Goal: Navigation & Orientation: Find specific page/section

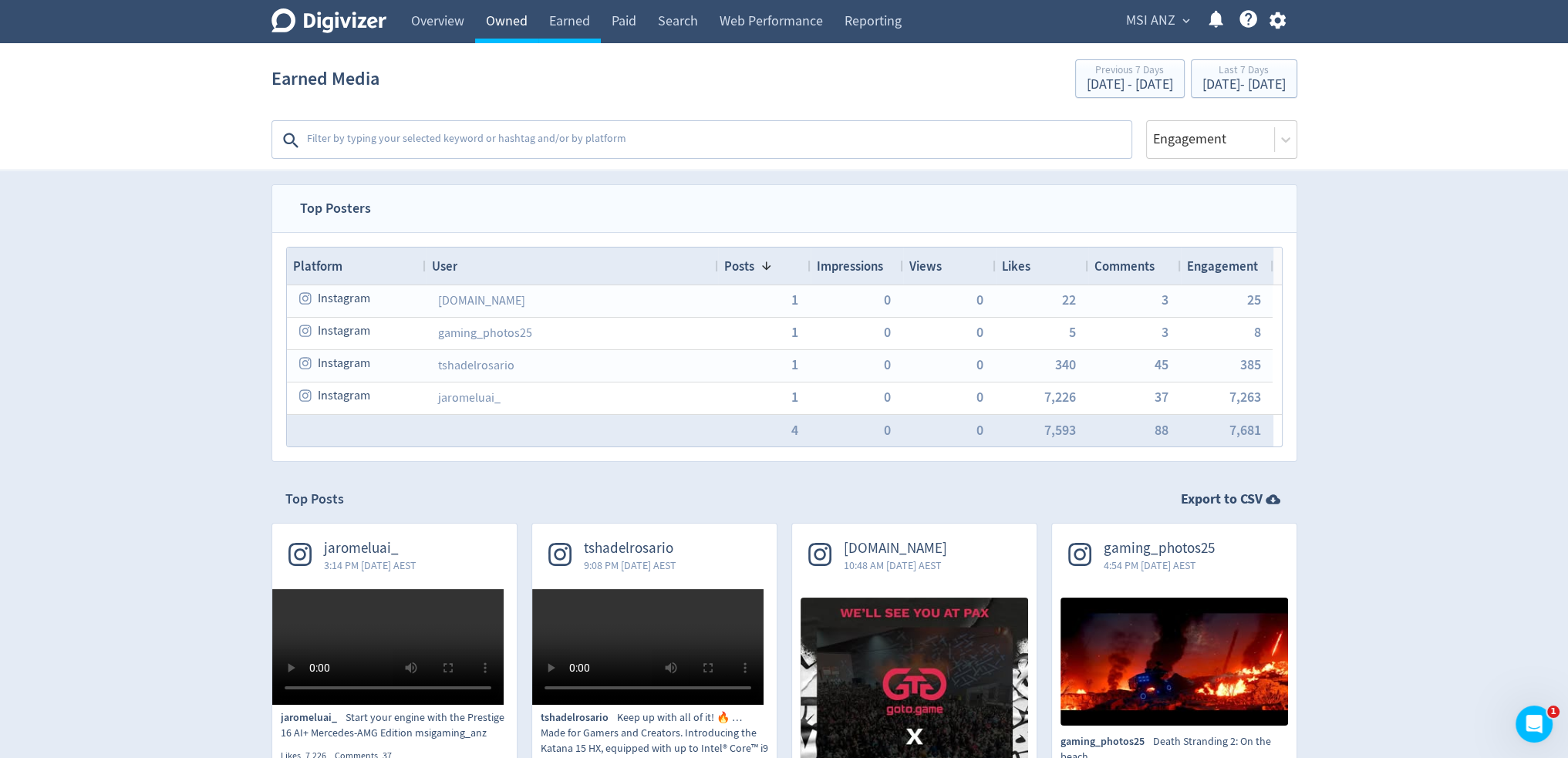
click at [491, 28] on link "Owned" at bounding box center [507, 22] width 63 height 43
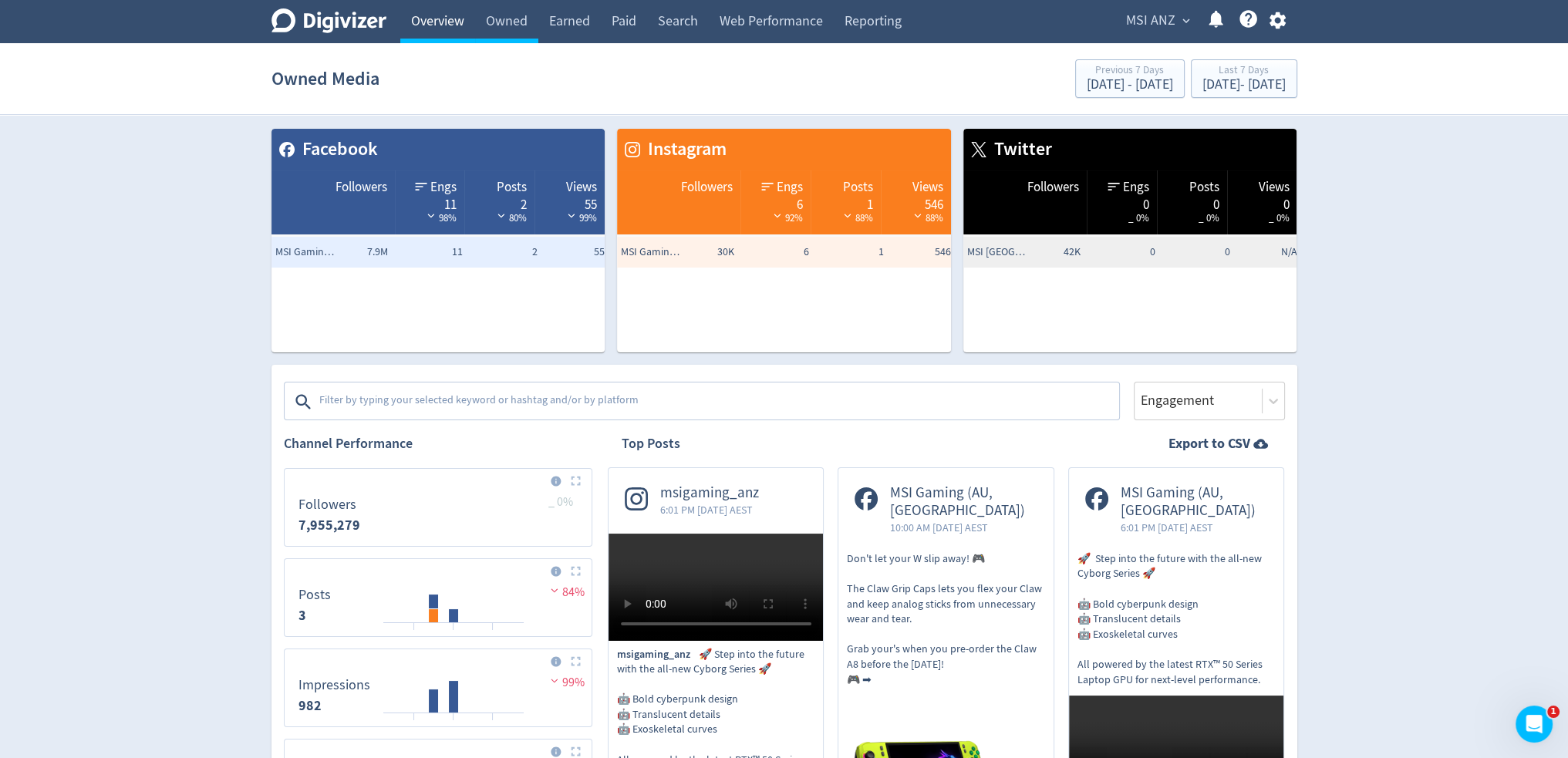
drag, startPoint x: 334, startPoint y: 23, endPoint x: 410, endPoint y: 24, distance: 76.0
click at [334, 23] on icon "Digivizer Logo" at bounding box center [329, 21] width 115 height 25
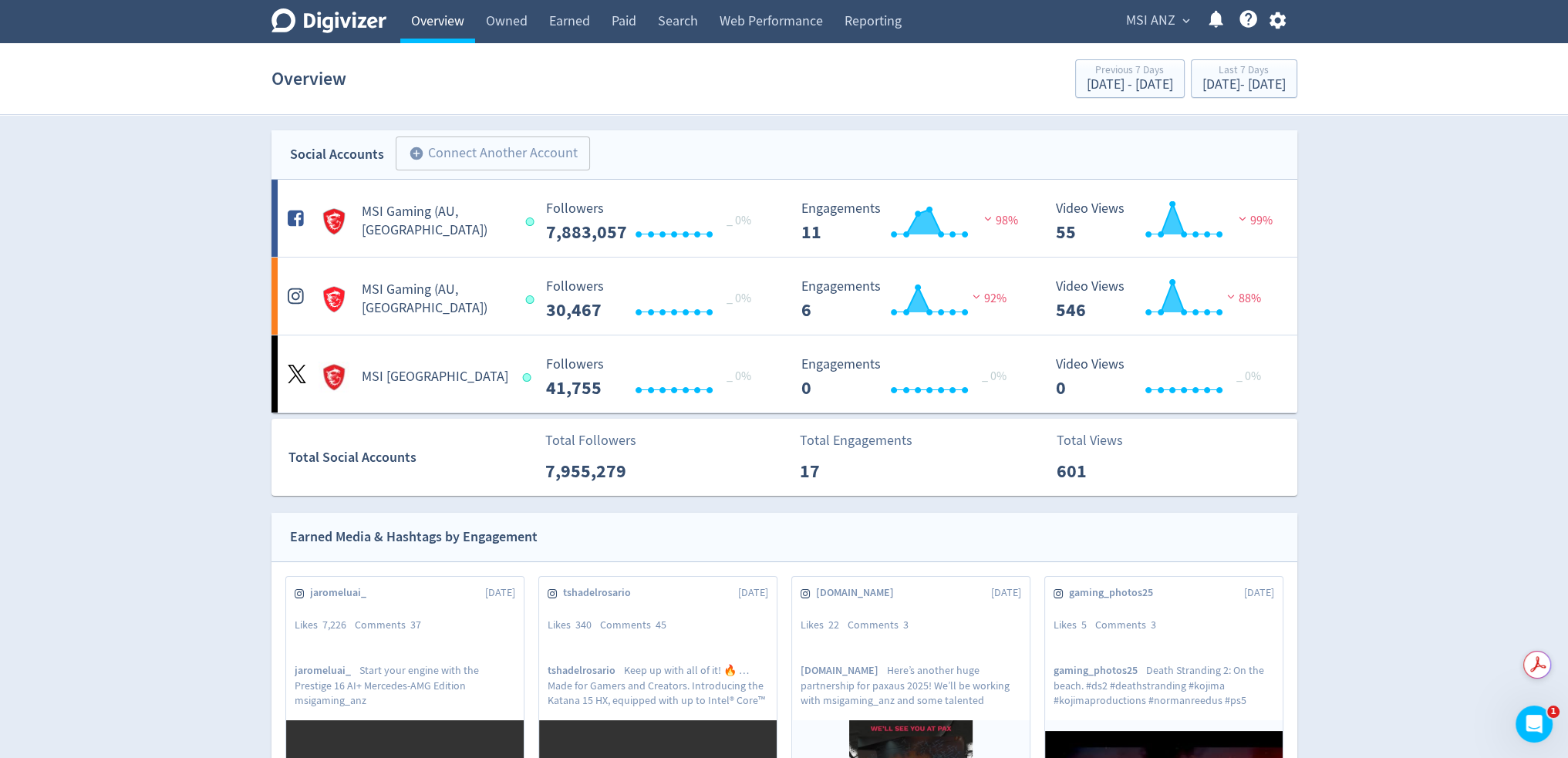
click at [413, 24] on link "Overview" at bounding box center [438, 22] width 75 height 43
click at [512, 15] on link "Owned" at bounding box center [507, 22] width 63 height 43
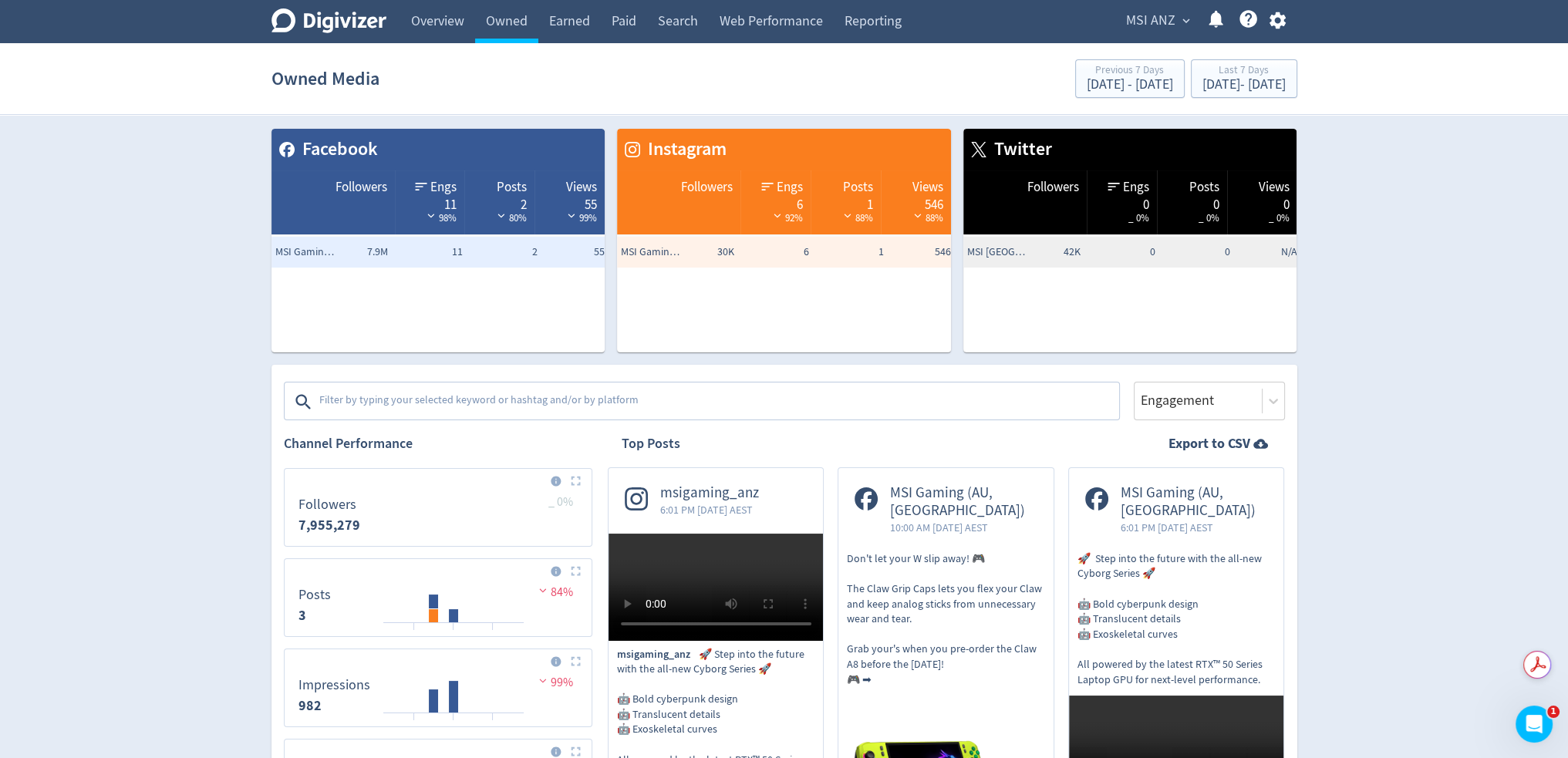
click at [1163, 23] on span "MSI ANZ" at bounding box center [1151, 21] width 49 height 25
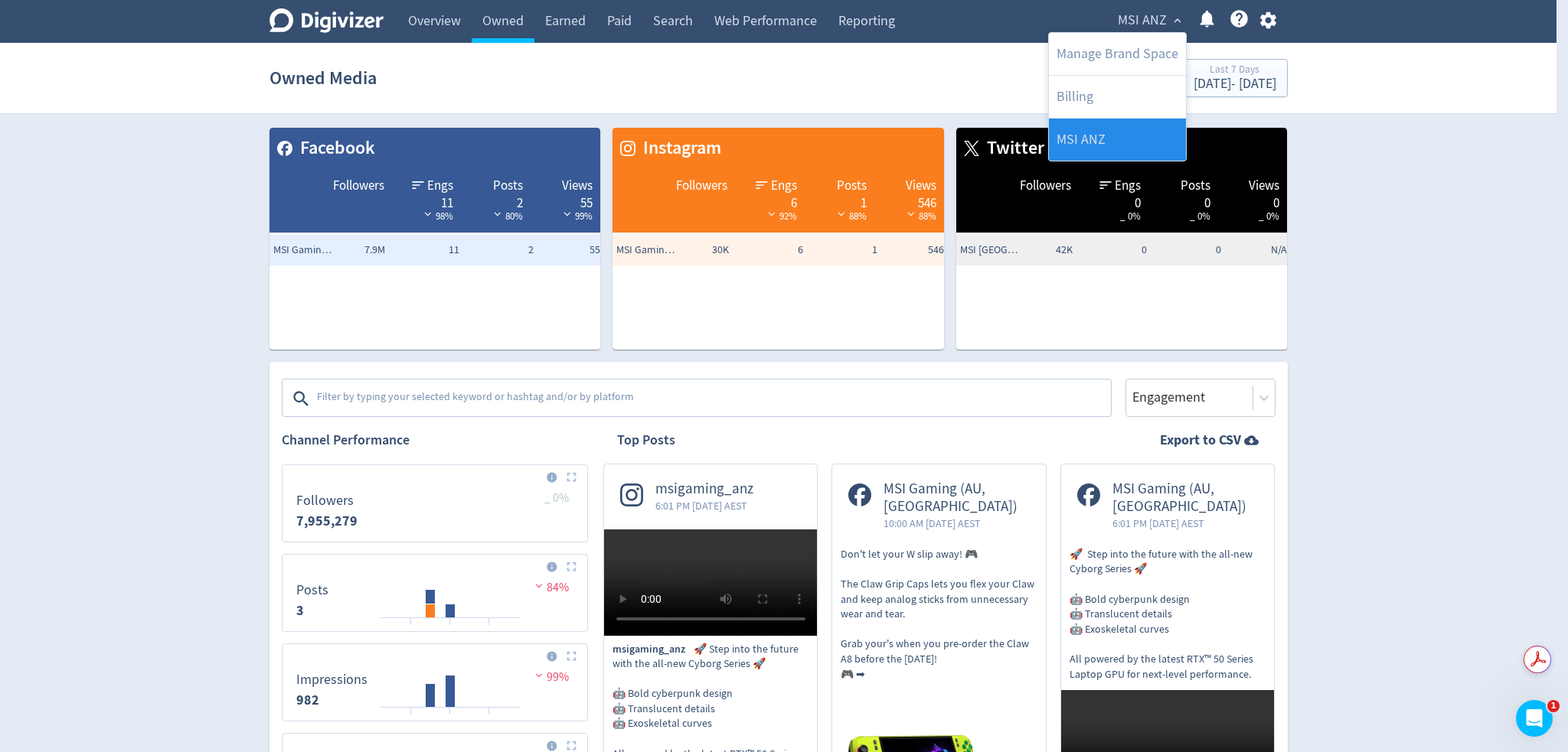
click at [1084, 129] on link "MSI ANZ" at bounding box center [1117, 140] width 137 height 42
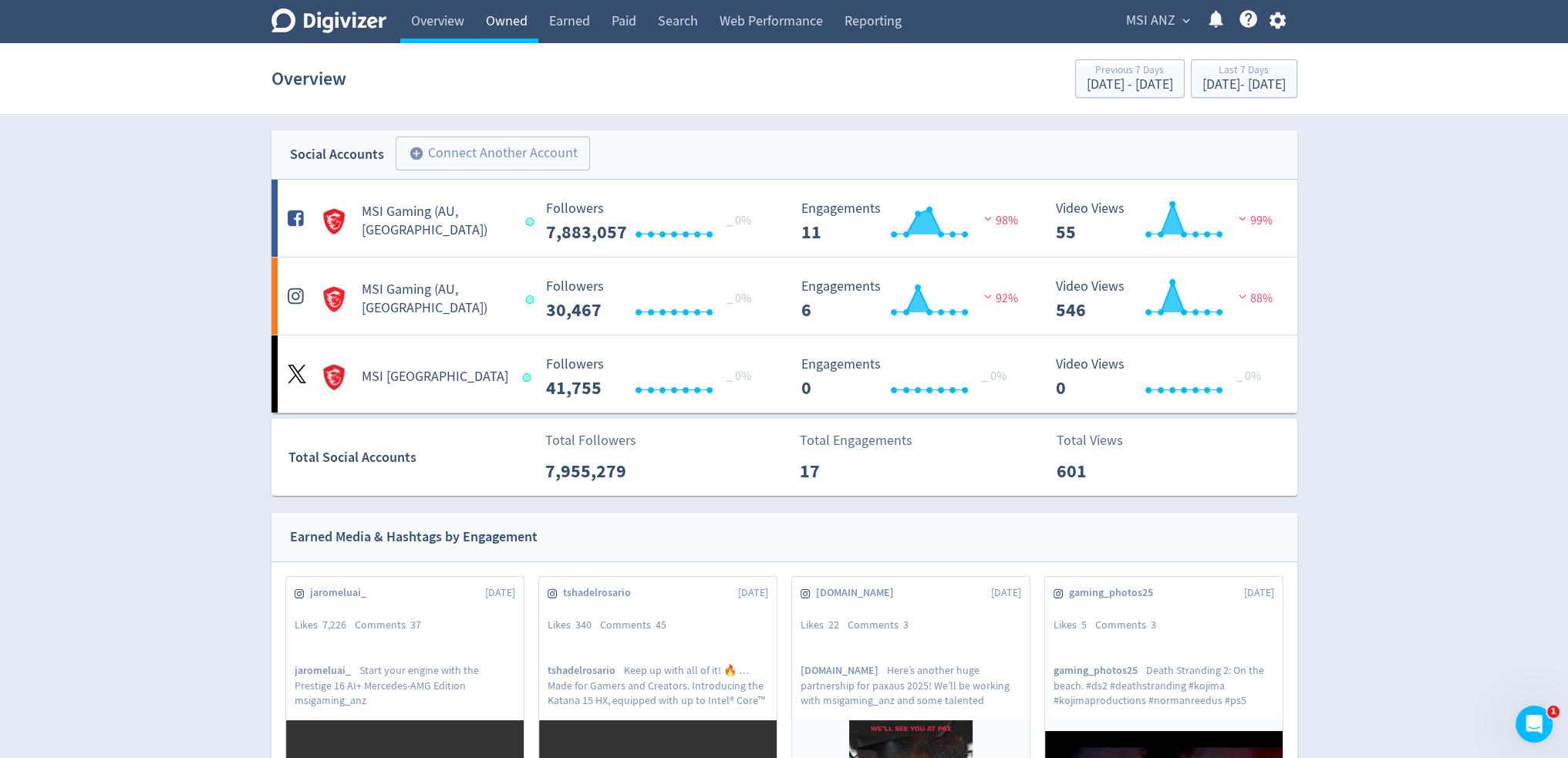
click at [526, 29] on link "Owned" at bounding box center [507, 22] width 63 height 43
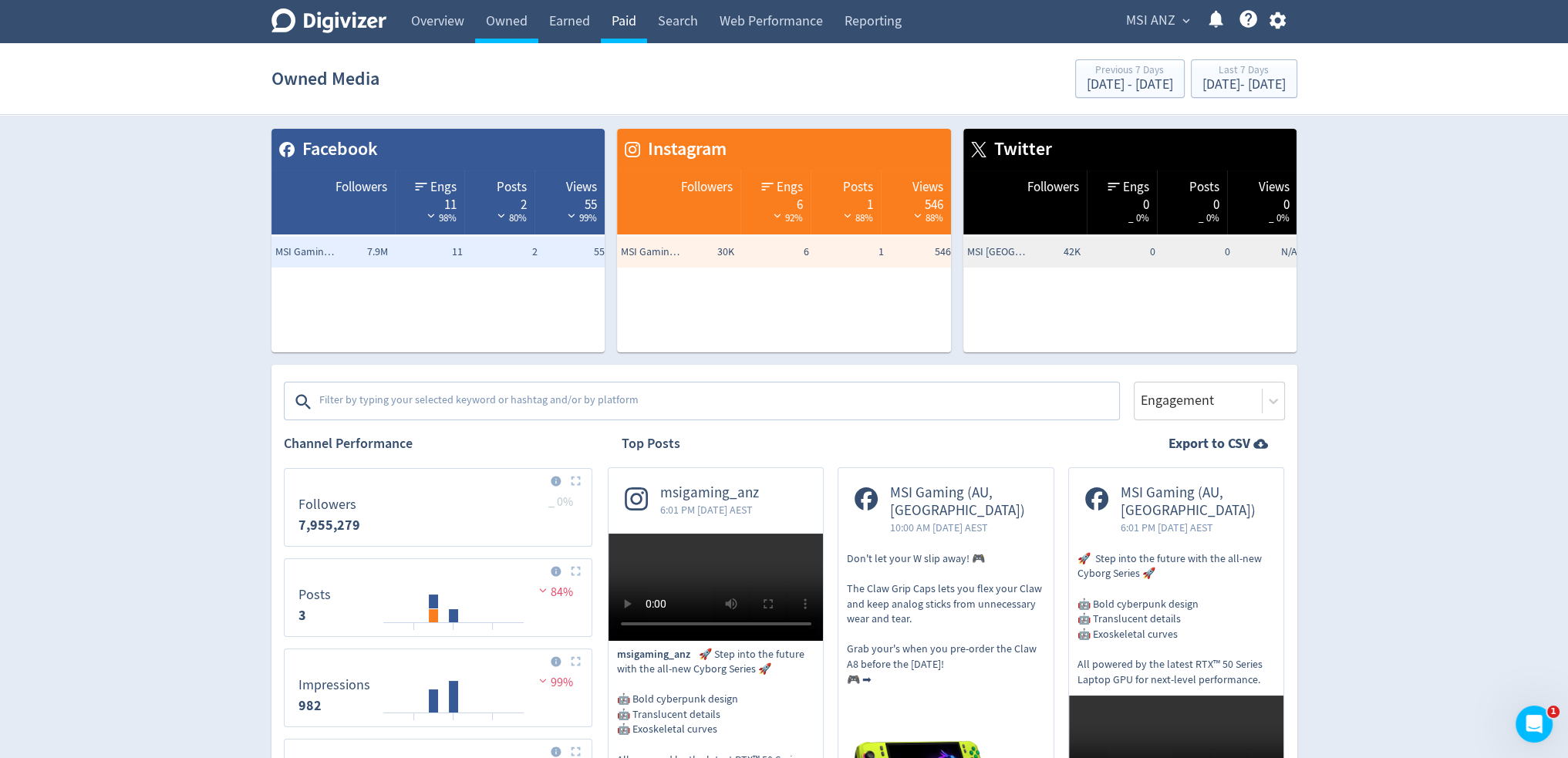
click at [619, 24] on link "Paid" at bounding box center [624, 22] width 46 height 43
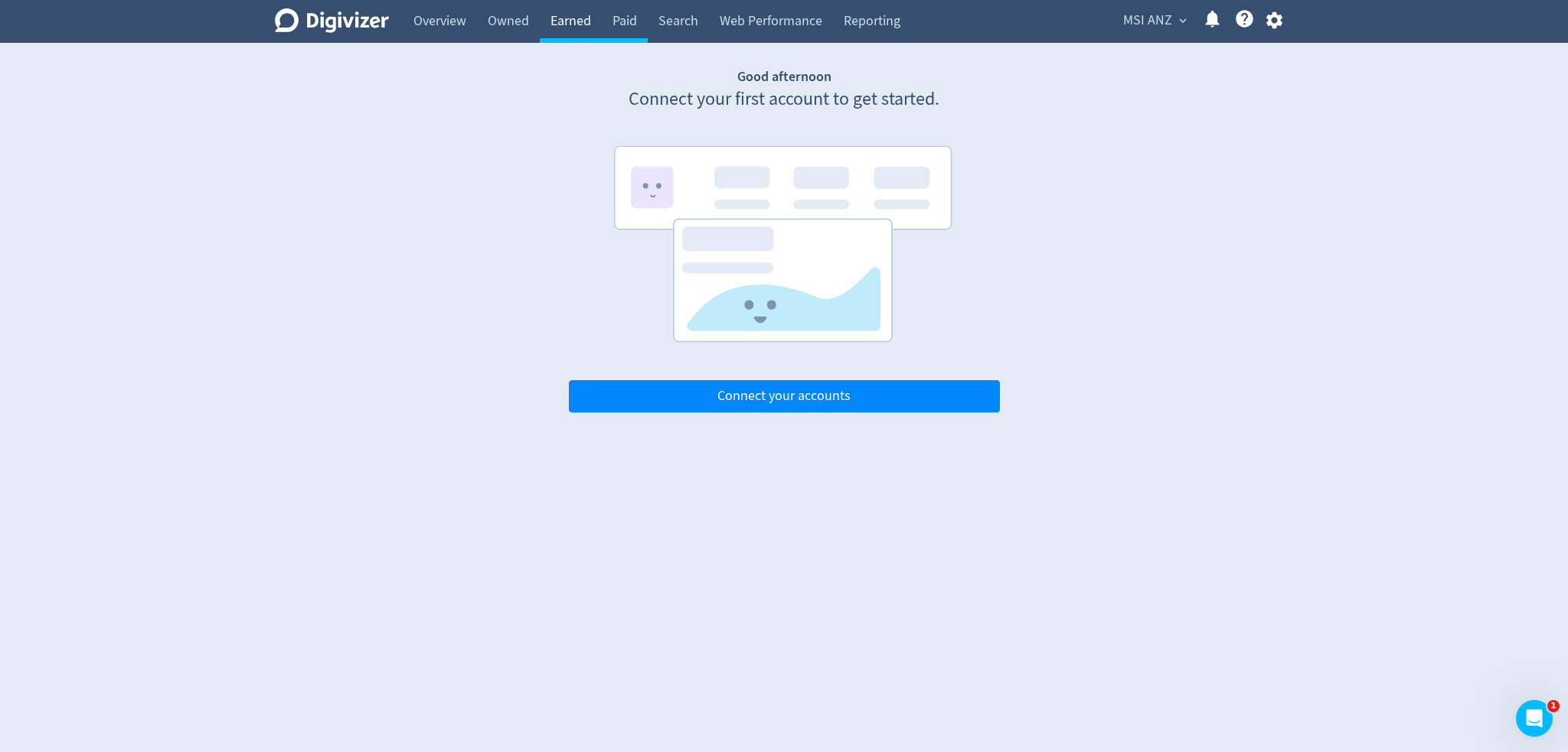
click at [577, 18] on link "Earned" at bounding box center [570, 22] width 62 height 43
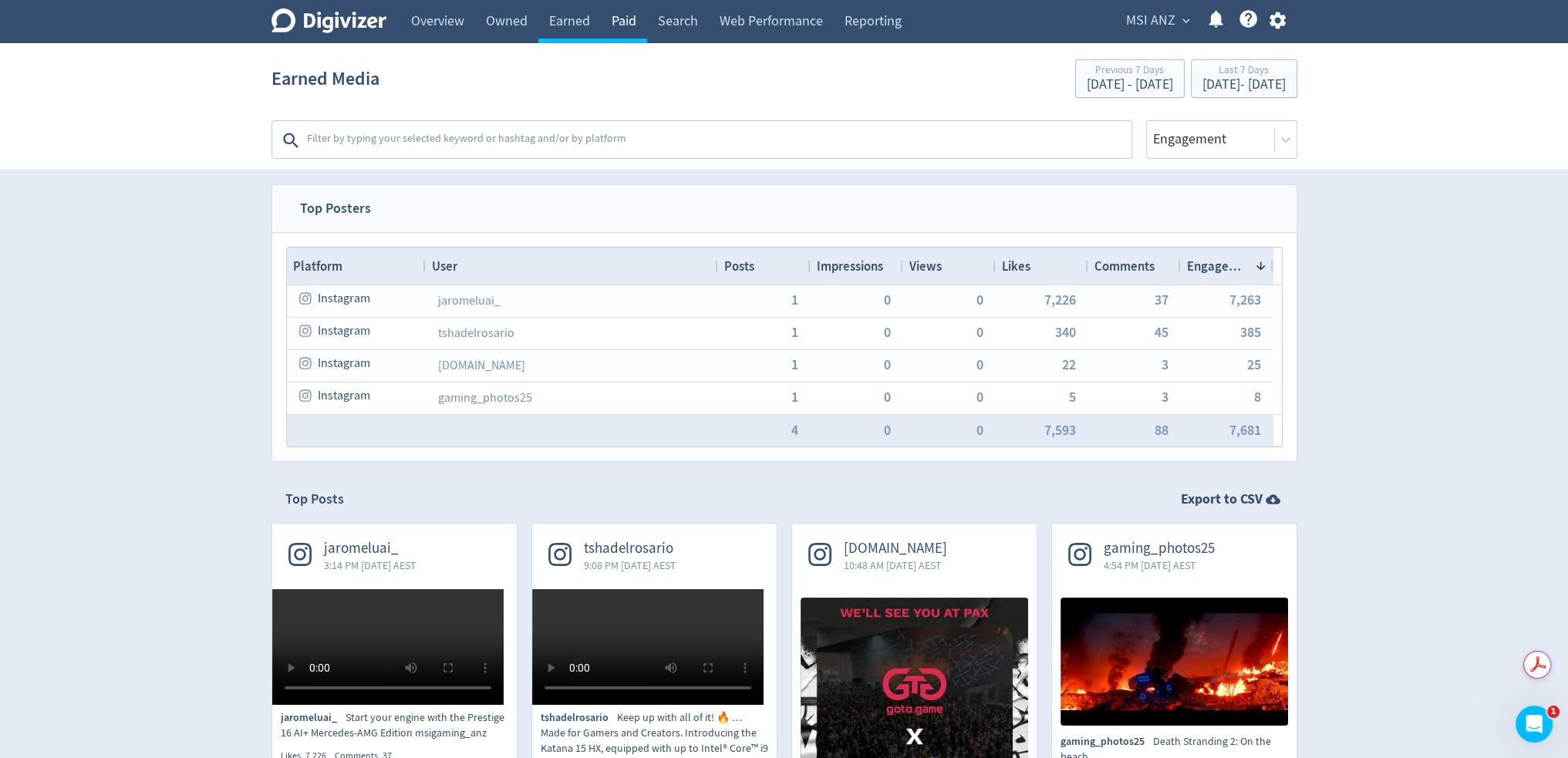
click at [640, 20] on link "Paid" at bounding box center [624, 22] width 46 height 43
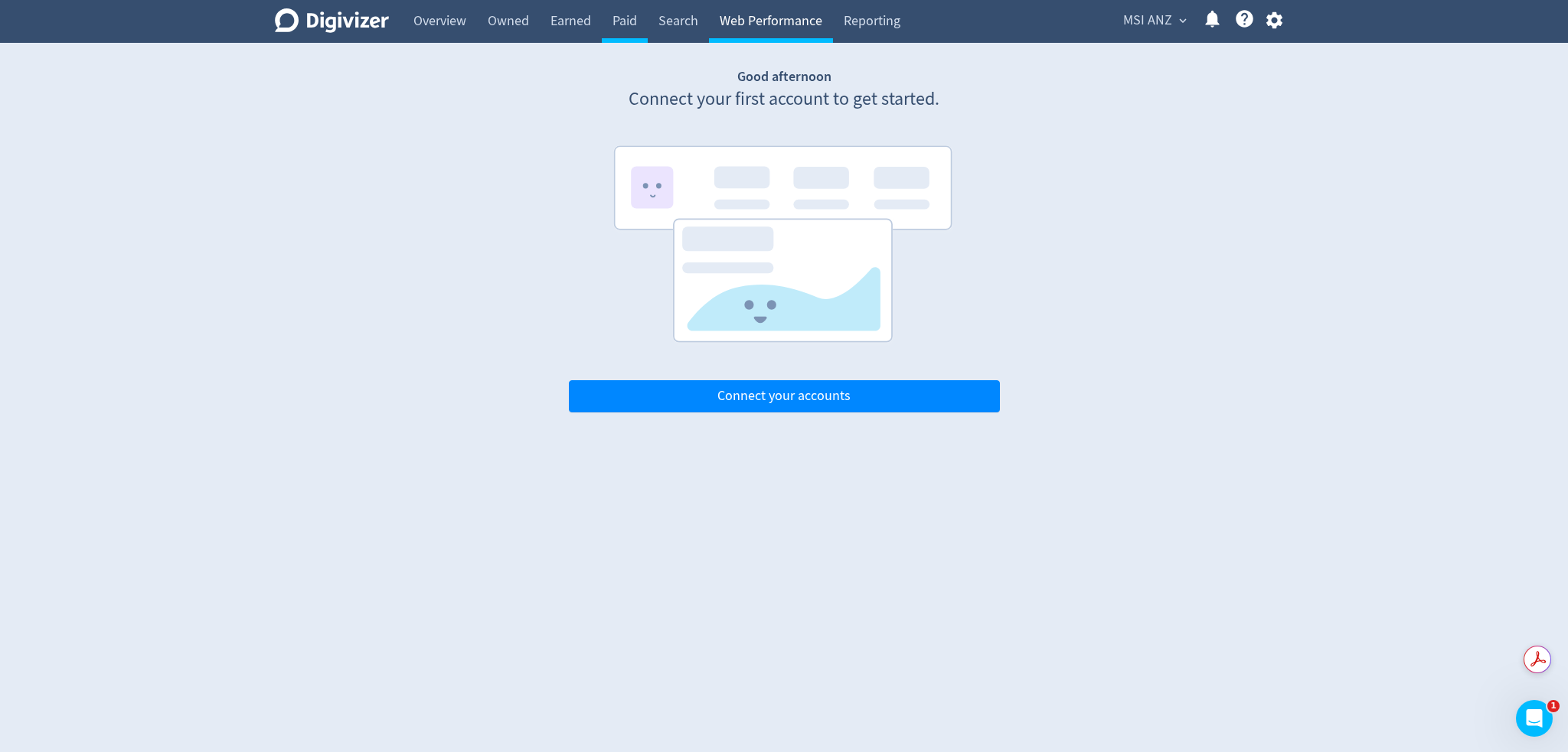
click at [711, 33] on link "Web Performance" at bounding box center [771, 22] width 124 height 43
click at [672, 33] on link "Search" at bounding box center [677, 22] width 61 height 43
click at [844, 23] on link "Reporting" at bounding box center [871, 22] width 78 height 43
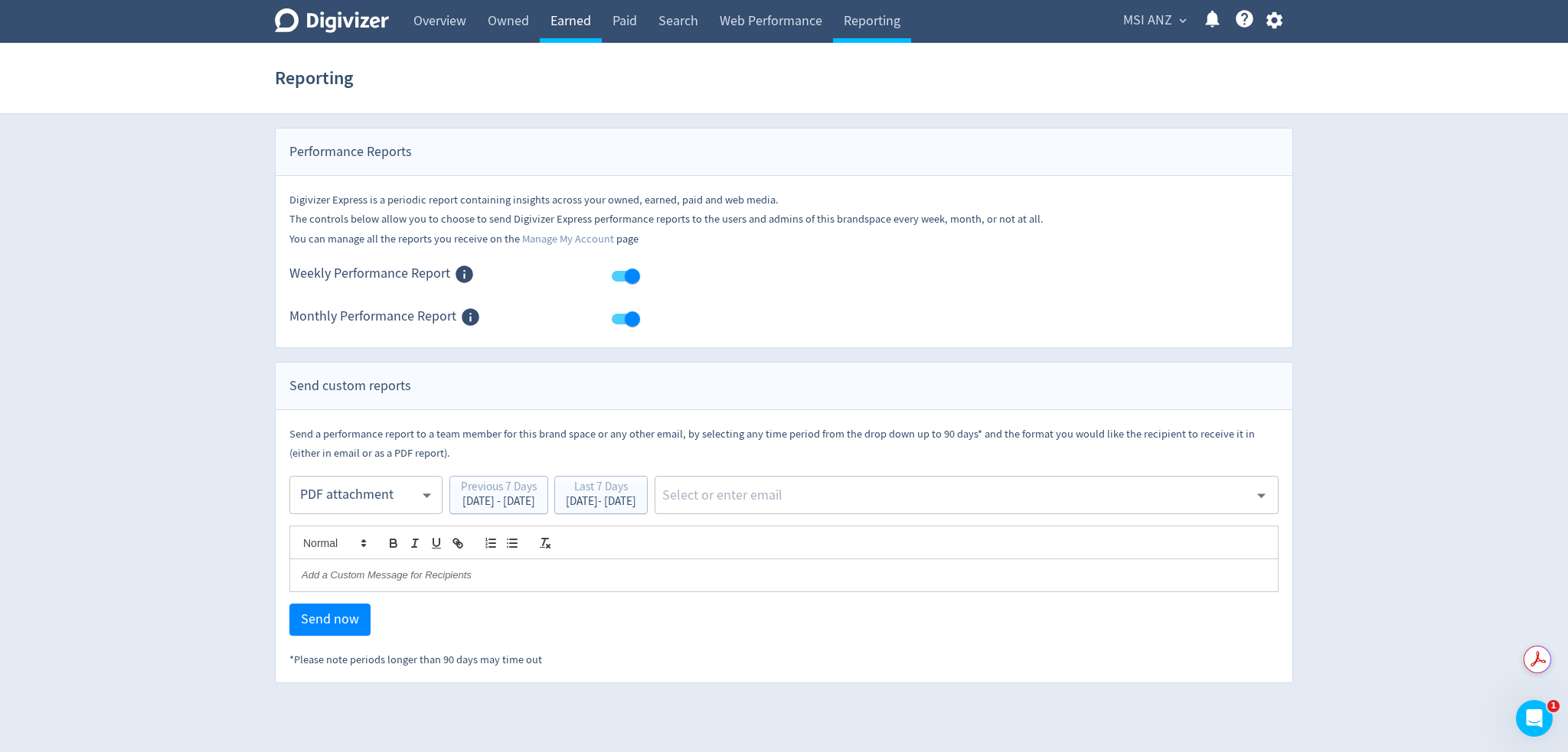
click at [587, 33] on link "Earned" at bounding box center [570, 22] width 62 height 43
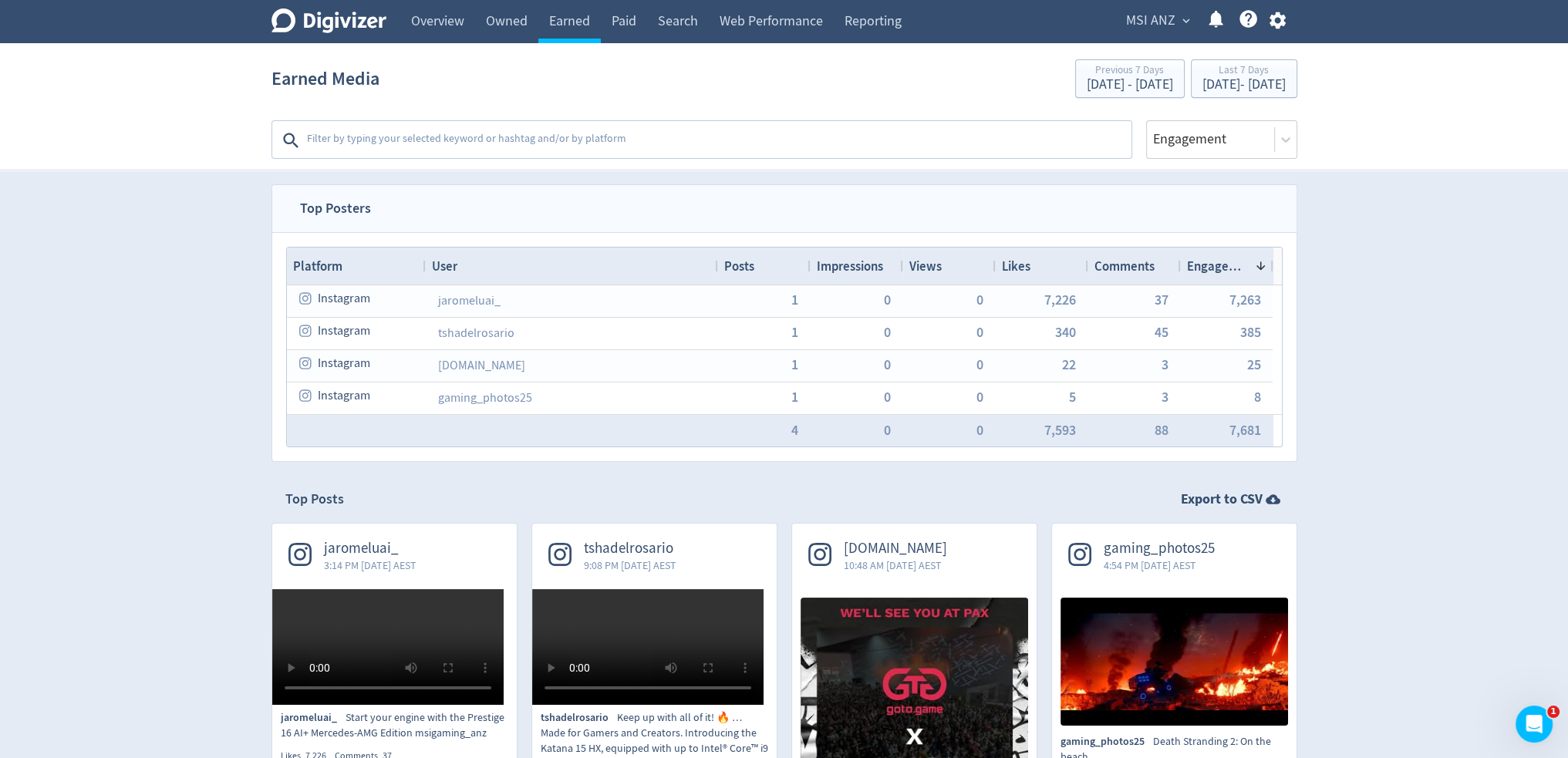
click at [258, 440] on div "Top Posters Drag here to set row groups Drag here to set column labels Platform…" at bounding box center [784, 767] width 1054 height 1164
drag, startPoint x: 295, startPoint y: 572, endPoint x: 263, endPoint y: 222, distance: 351.5
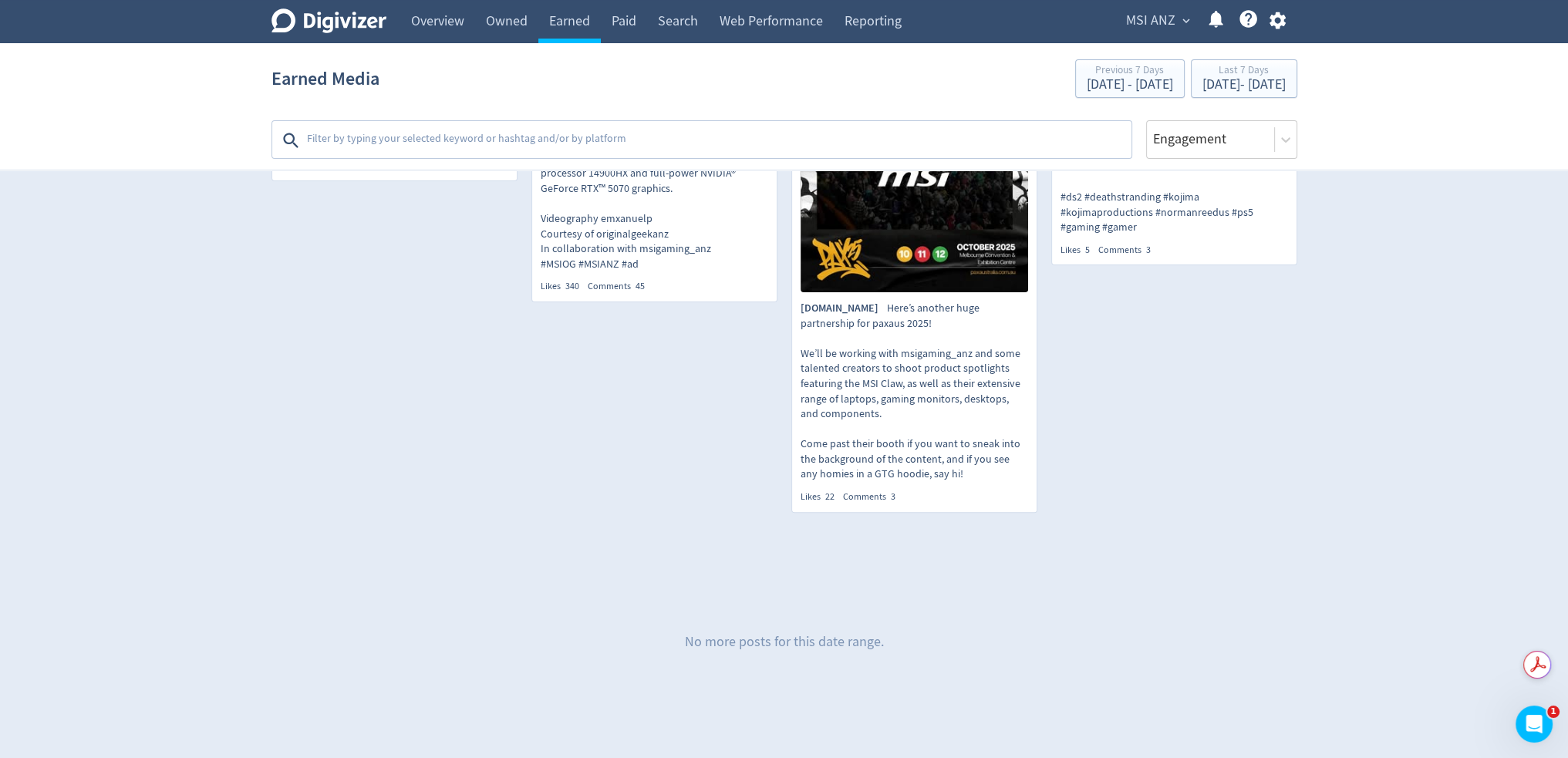
click at [334, 173] on div "Likes 7,226" at bounding box center [307, 166] width 54 height 13
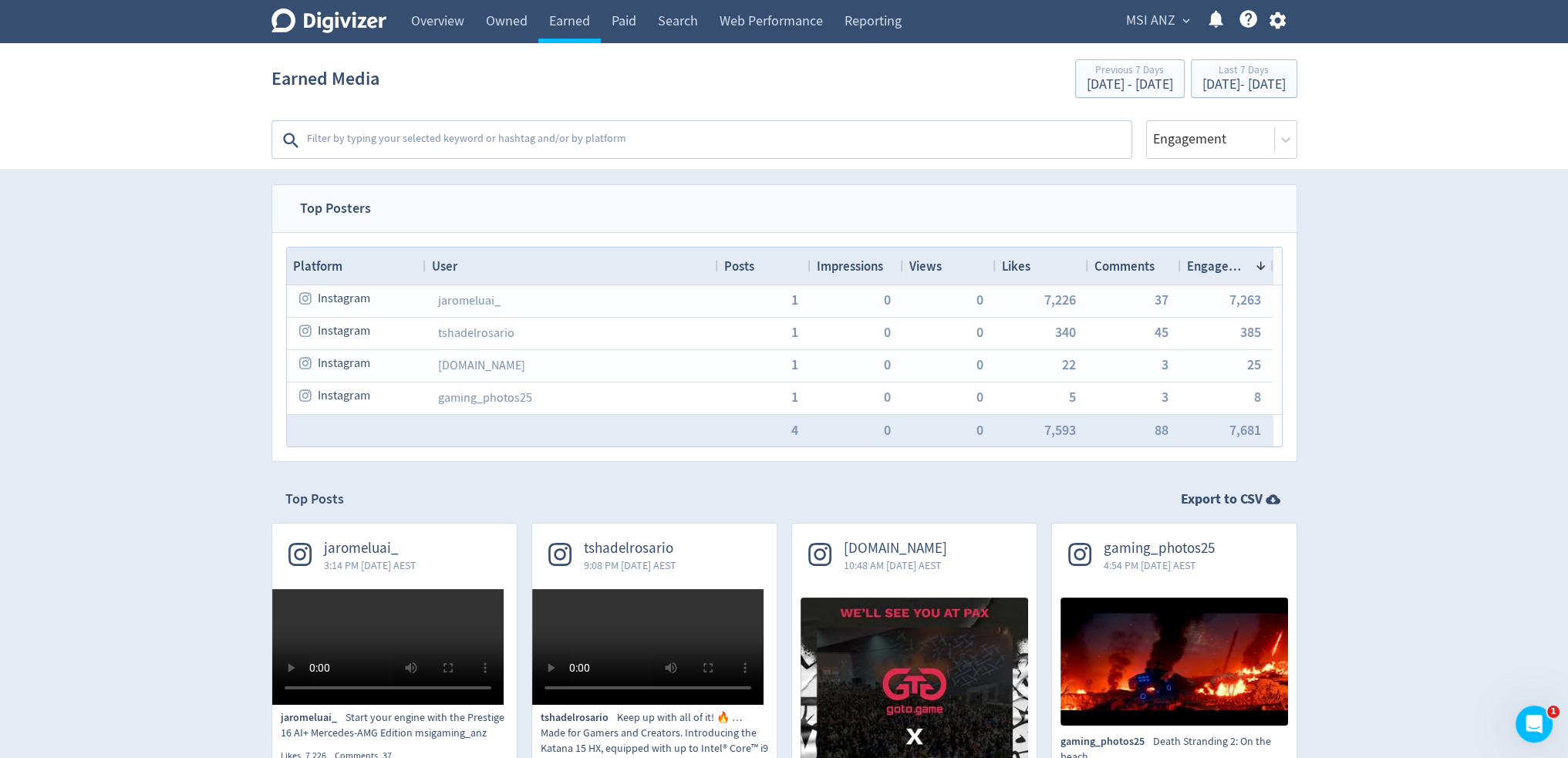
drag, startPoint x: 231, startPoint y: 365, endPoint x: 302, endPoint y: 105, distance: 269.5
click at [143, 268] on div "Digivizer Logo [PERSON_NAME] Logo Overview Owned Earned Paid Search Web Perform…" at bounding box center [784, 674] width 1568 height 1349
drag, startPoint x: 149, startPoint y: 360, endPoint x: 206, endPoint y: 118, distance: 248.6
click at [1150, 24] on span "MSI ANZ" at bounding box center [1151, 21] width 49 height 25
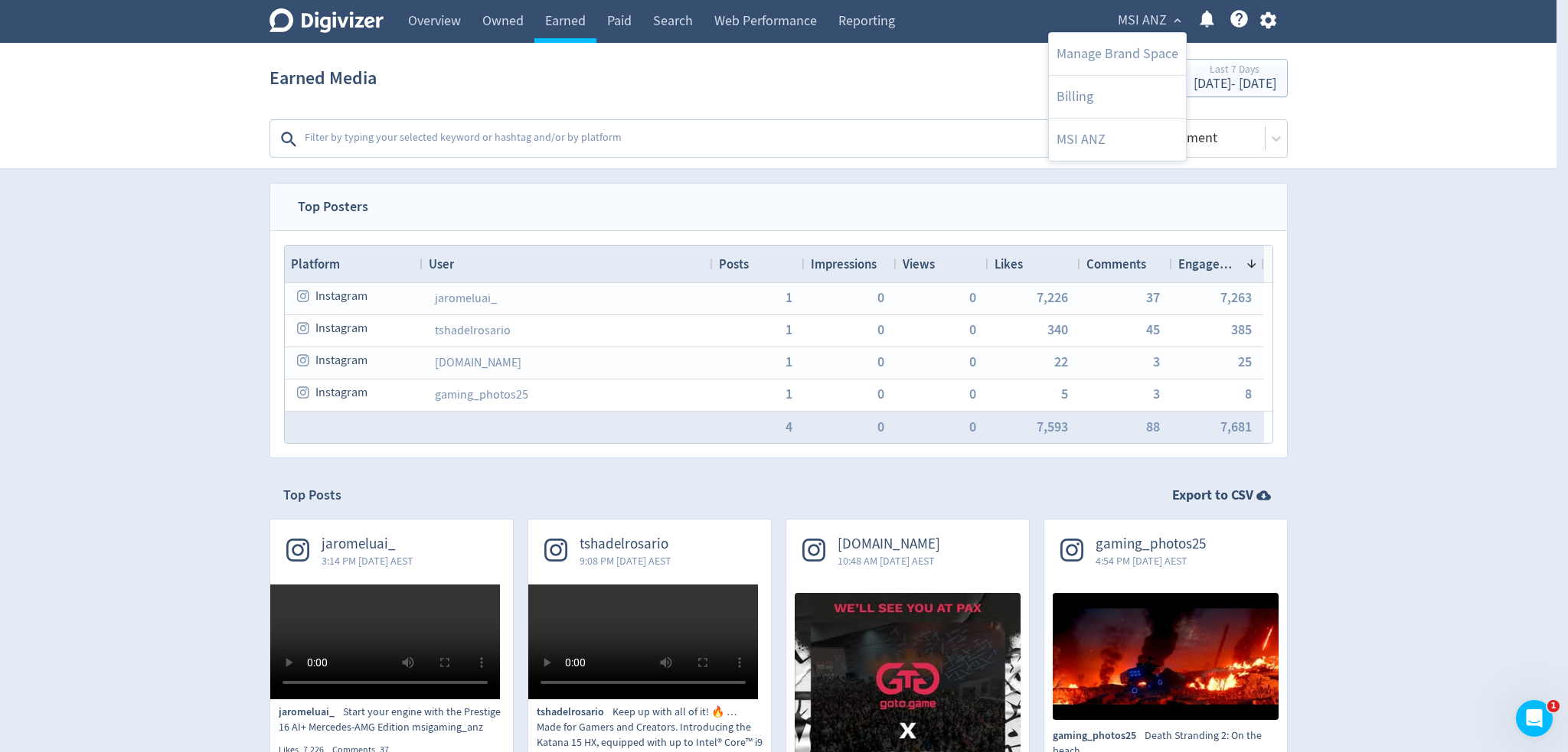
click at [1147, 15] on div at bounding box center [784, 376] width 1568 height 752
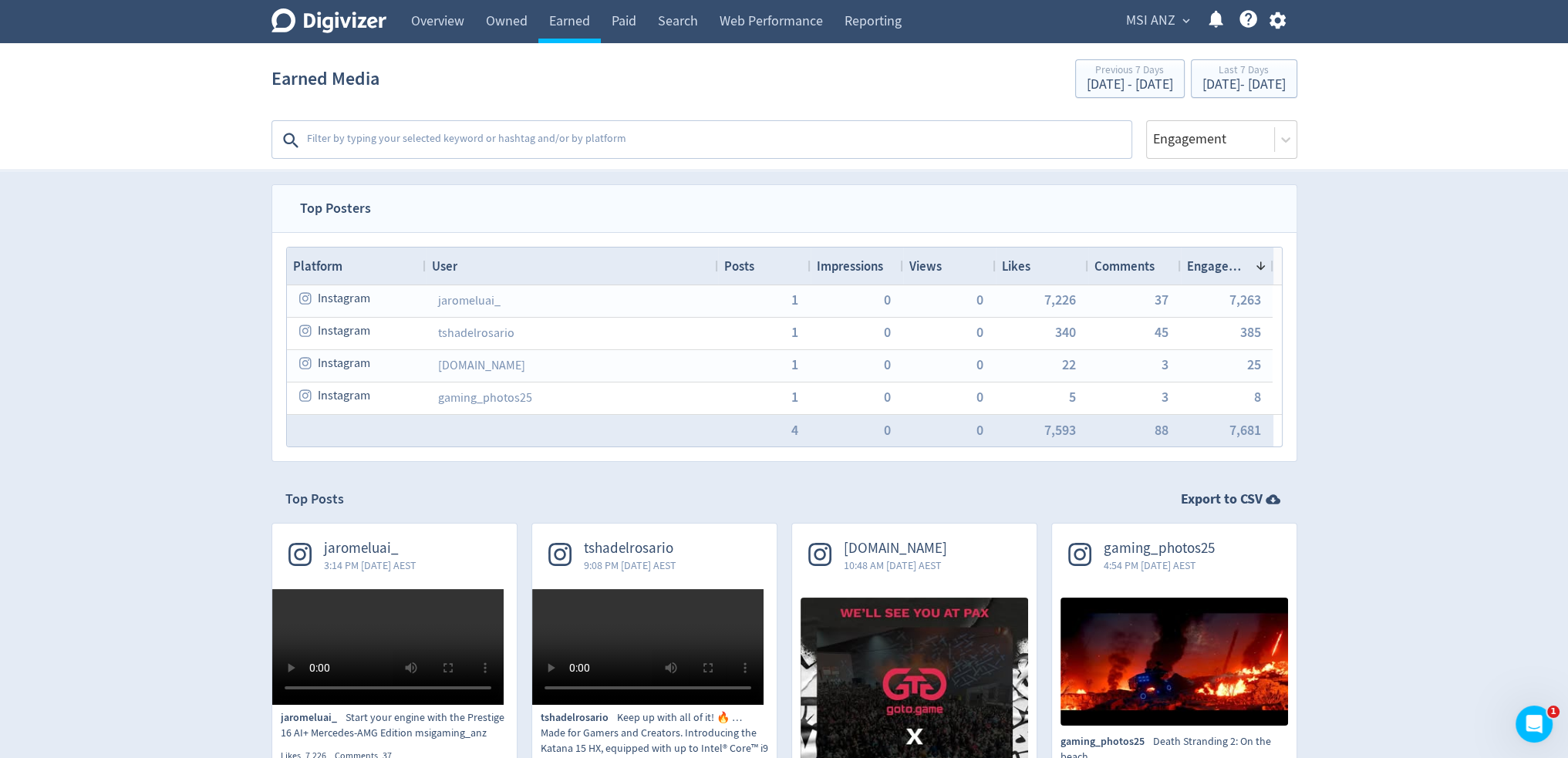
click at [147, 155] on section "Earned Media Previous 7 Days [DATE] - [DATE] Last 7 Days [DATE] - [DATE] Platfo…" at bounding box center [784, 107] width 1568 height 128
click at [136, 514] on div "Digivizer Logo [PERSON_NAME] Logo Overview Owned Earned Paid Search Web Perform…" at bounding box center [784, 674] width 1568 height 1349
click at [489, 26] on link "Owned" at bounding box center [507, 22] width 63 height 43
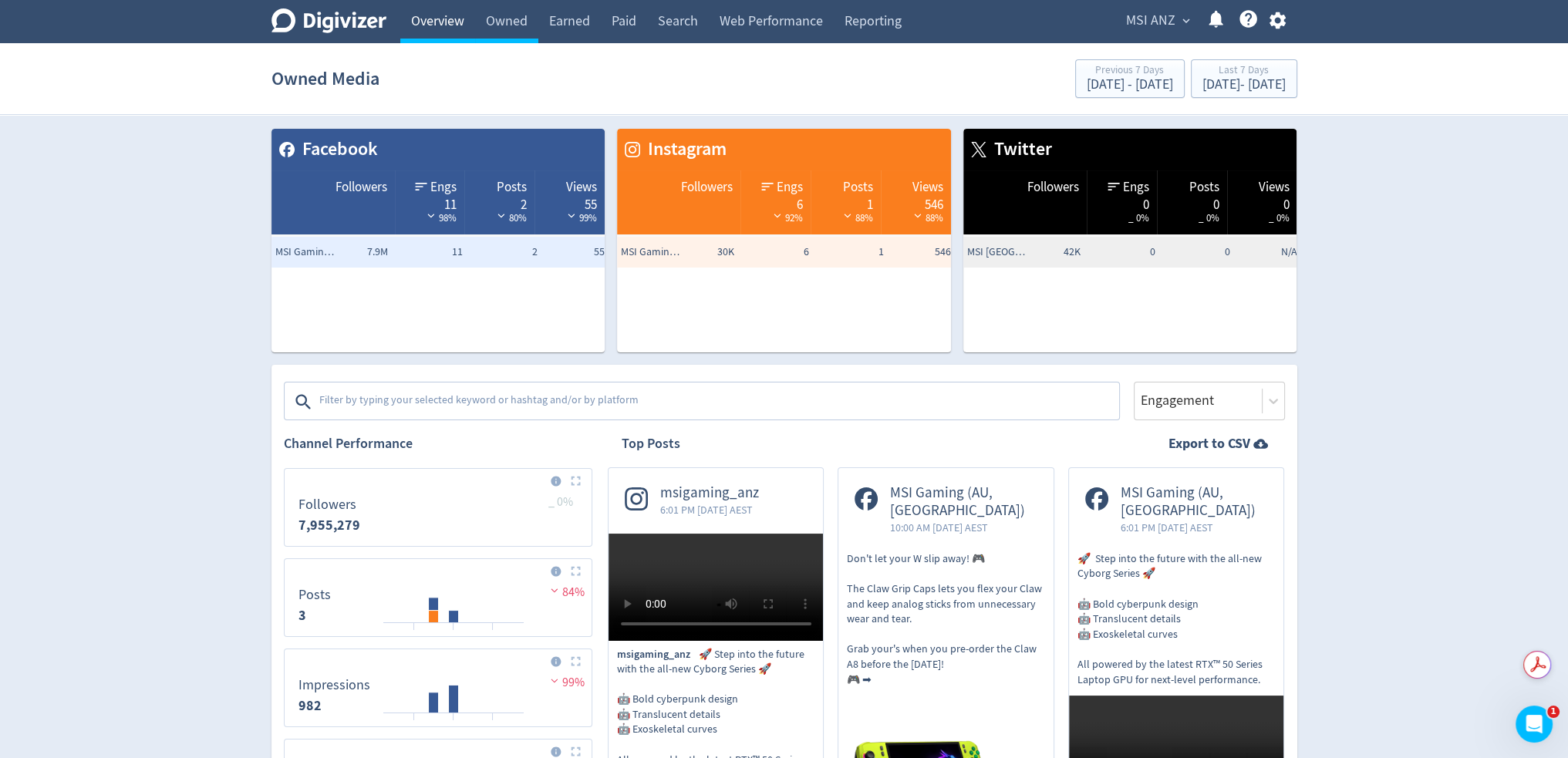
click at [432, 26] on link "Overview" at bounding box center [438, 22] width 75 height 43
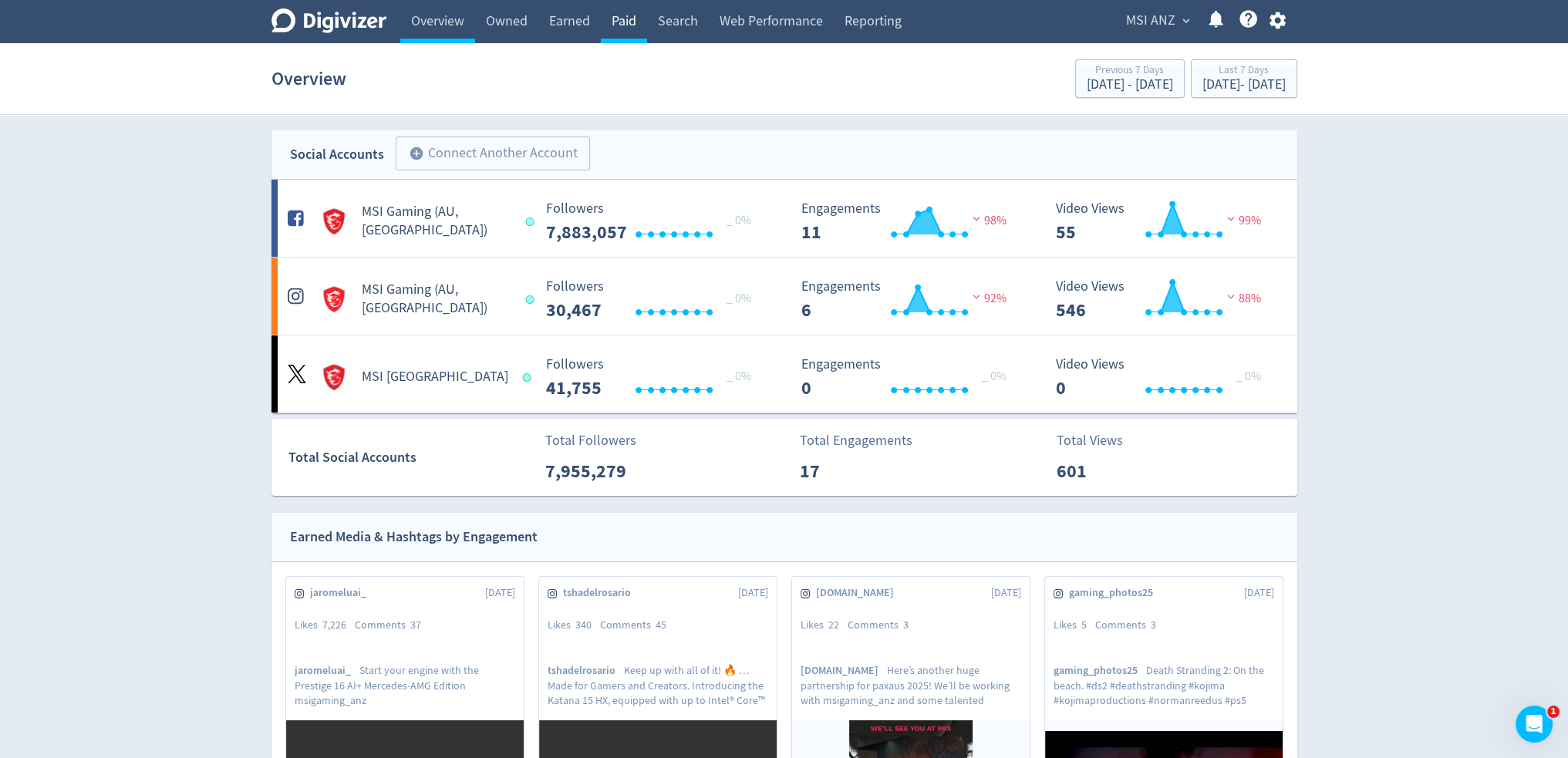
click at [629, 21] on link "Paid" at bounding box center [624, 22] width 46 height 43
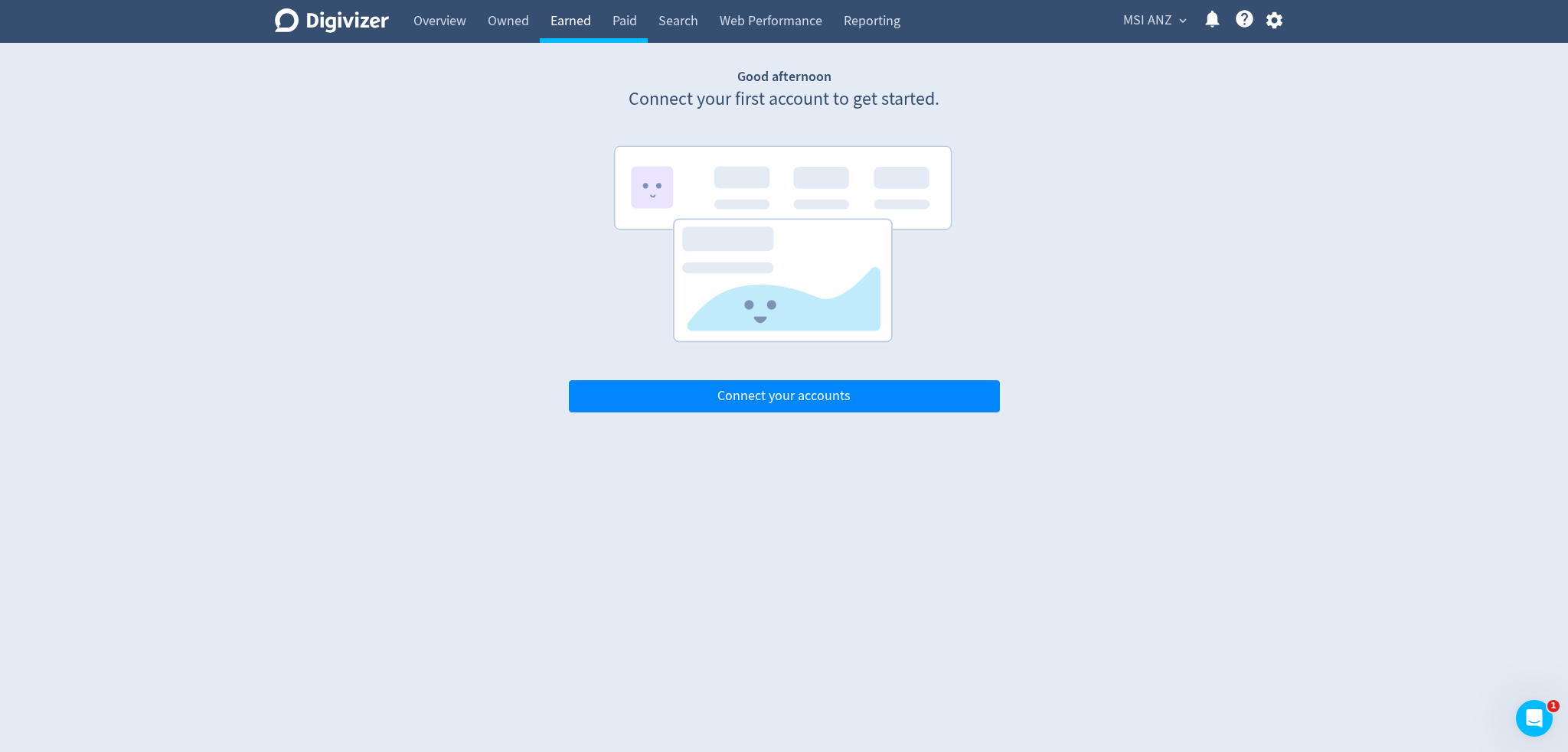
click at [573, 28] on link "Earned" at bounding box center [570, 22] width 62 height 43
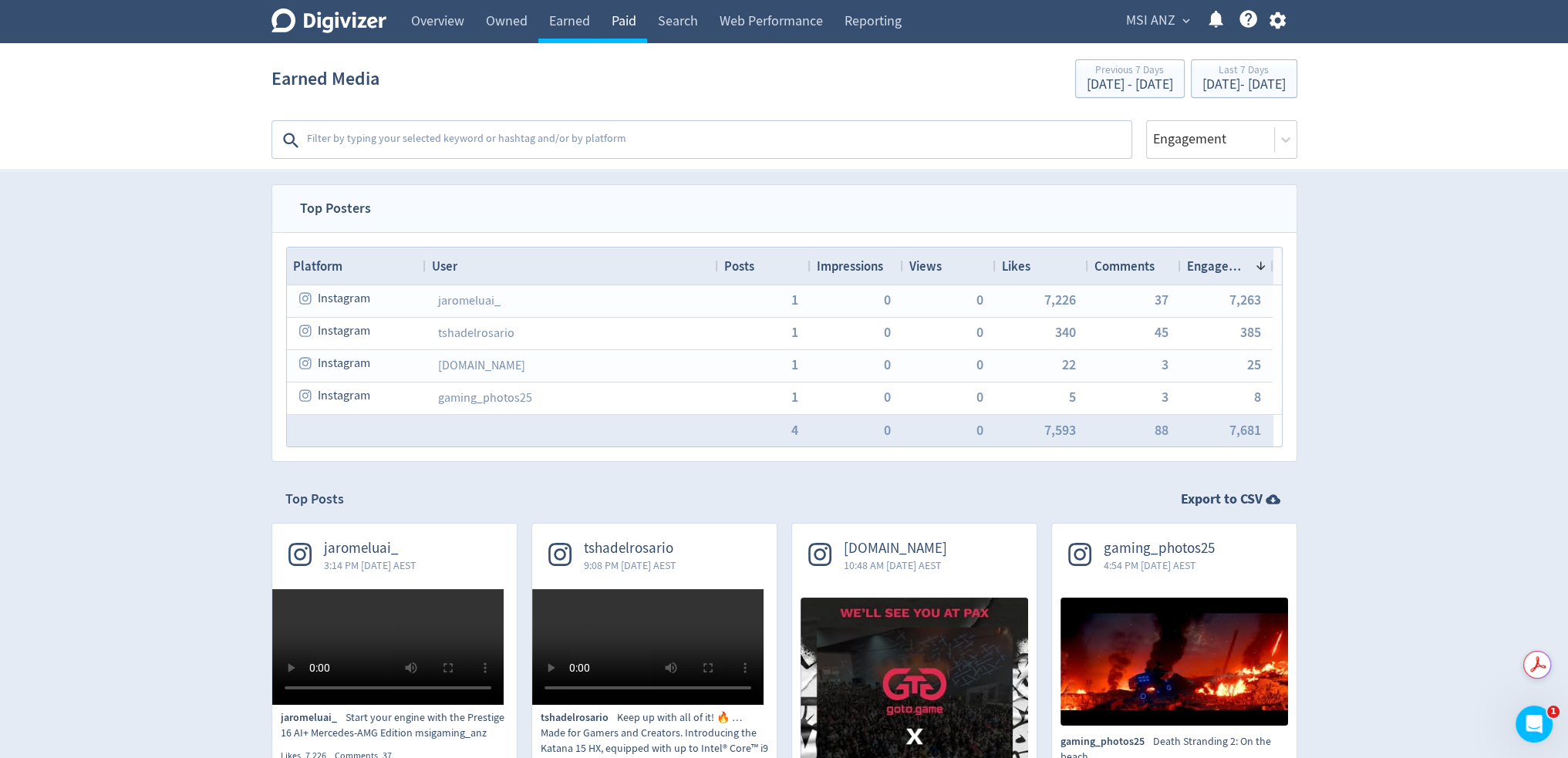
click at [627, 23] on link "Paid" at bounding box center [624, 22] width 46 height 43
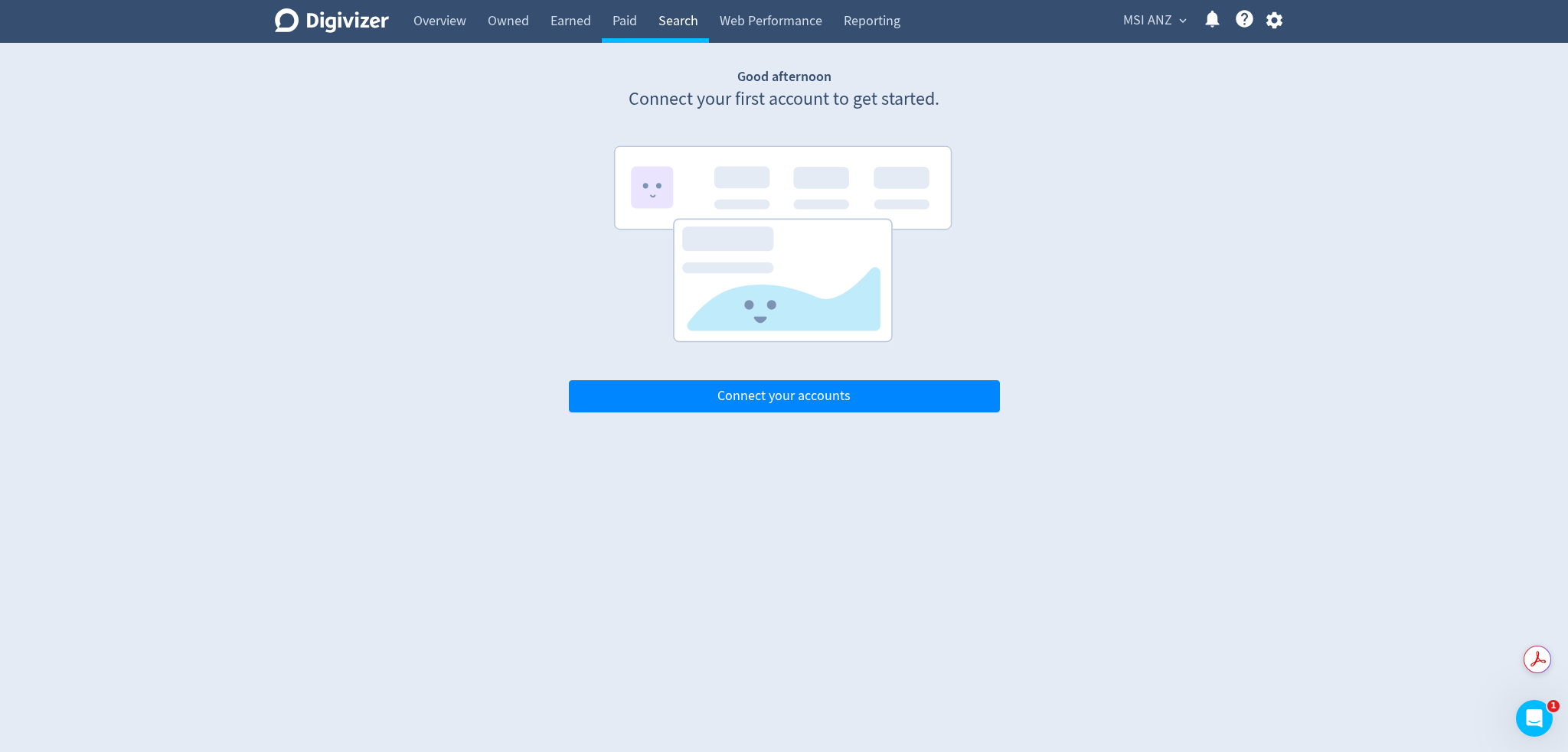
click at [661, 21] on link "Search" at bounding box center [677, 22] width 61 height 43
click at [760, 27] on link "Web Performance" at bounding box center [771, 22] width 124 height 43
click at [686, 27] on link "Search" at bounding box center [677, 22] width 61 height 43
click at [623, 23] on link "Paid" at bounding box center [625, 22] width 46 height 43
click at [670, 26] on link "Search" at bounding box center [677, 22] width 61 height 43
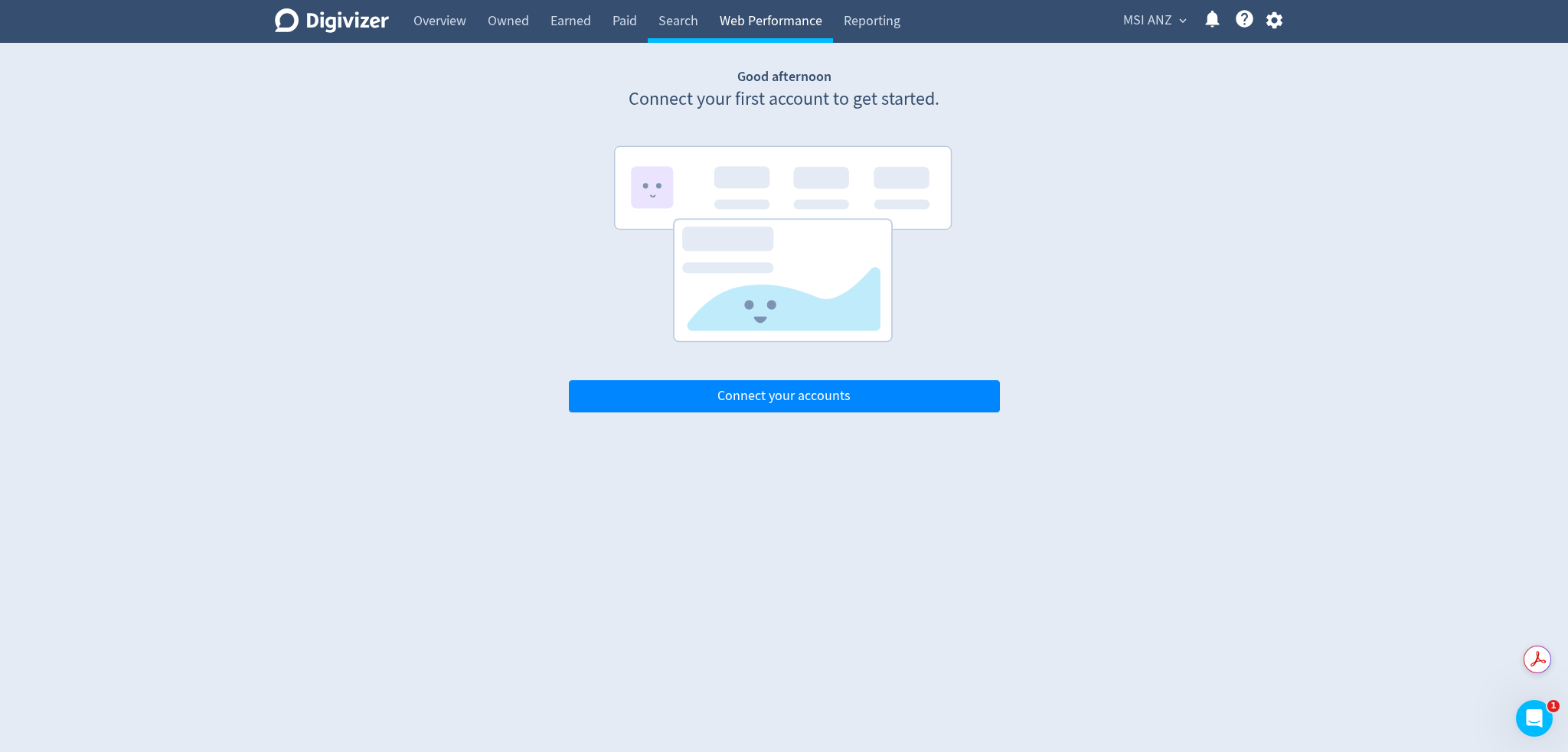
click at [756, 27] on link "Web Performance" at bounding box center [771, 22] width 124 height 43
click at [657, 27] on link "Search" at bounding box center [677, 22] width 61 height 43
click at [682, 19] on link "Search" at bounding box center [677, 22] width 61 height 43
click at [743, 16] on link "Web Performance" at bounding box center [771, 22] width 124 height 43
click at [852, 21] on link "Reporting" at bounding box center [871, 22] width 78 height 43
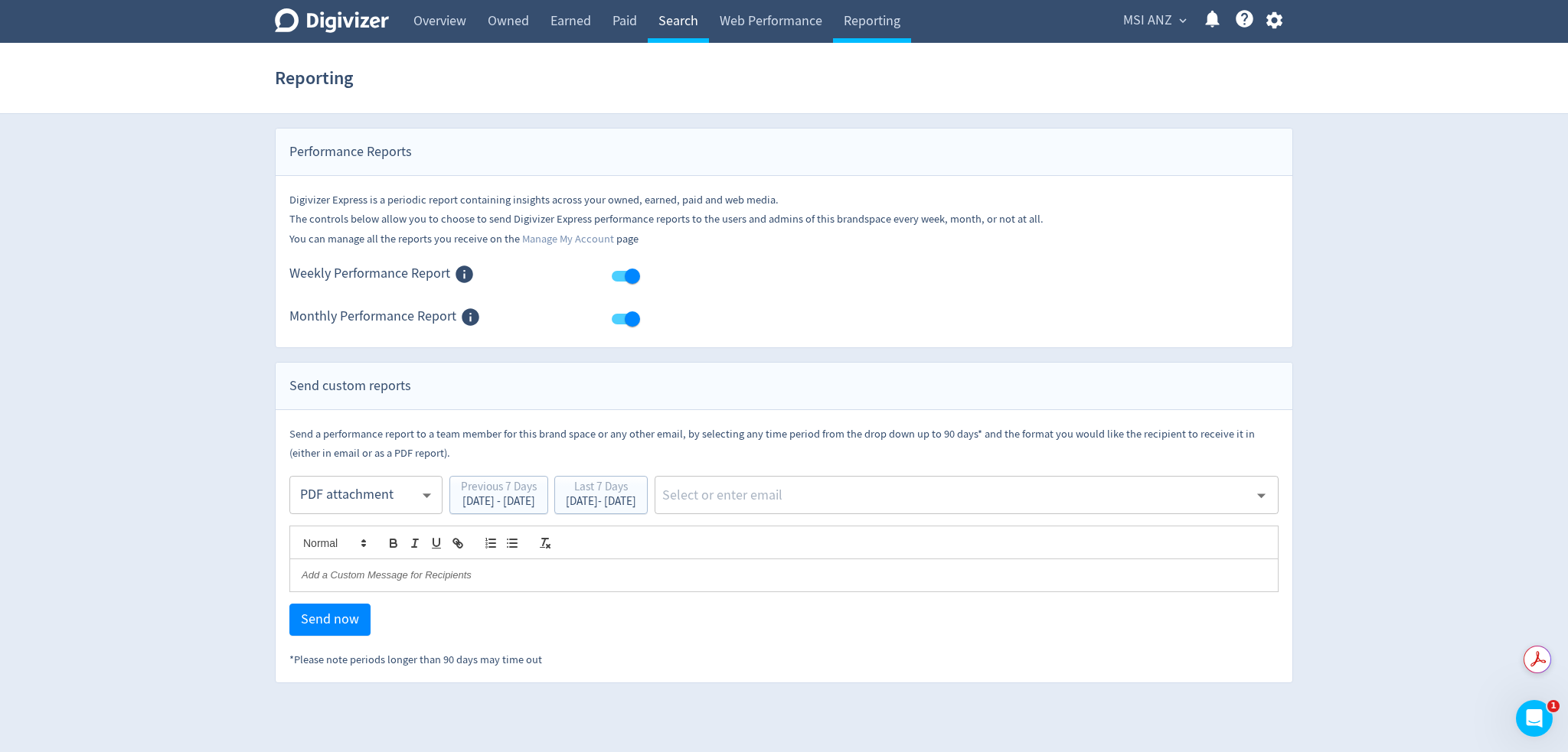
click at [671, 18] on link "Search" at bounding box center [677, 22] width 61 height 43
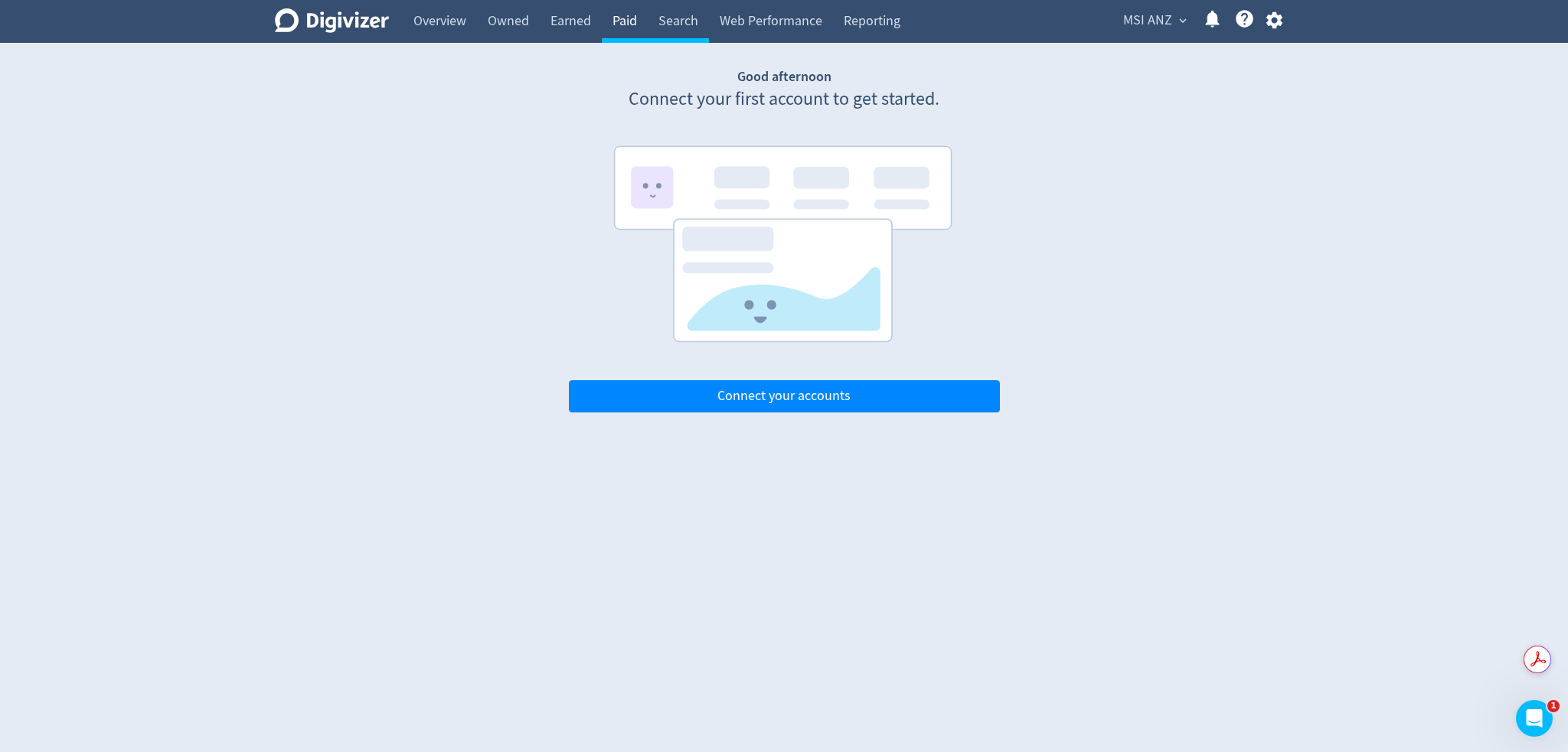
click at [615, 16] on link "Paid" at bounding box center [625, 22] width 46 height 43
click at [656, 24] on link "Search" at bounding box center [677, 22] width 61 height 43
click at [758, 26] on link "Web Performance" at bounding box center [771, 22] width 124 height 43
click at [686, 22] on link "Search" at bounding box center [677, 22] width 61 height 43
click at [636, 27] on link "Paid" at bounding box center [625, 22] width 46 height 43
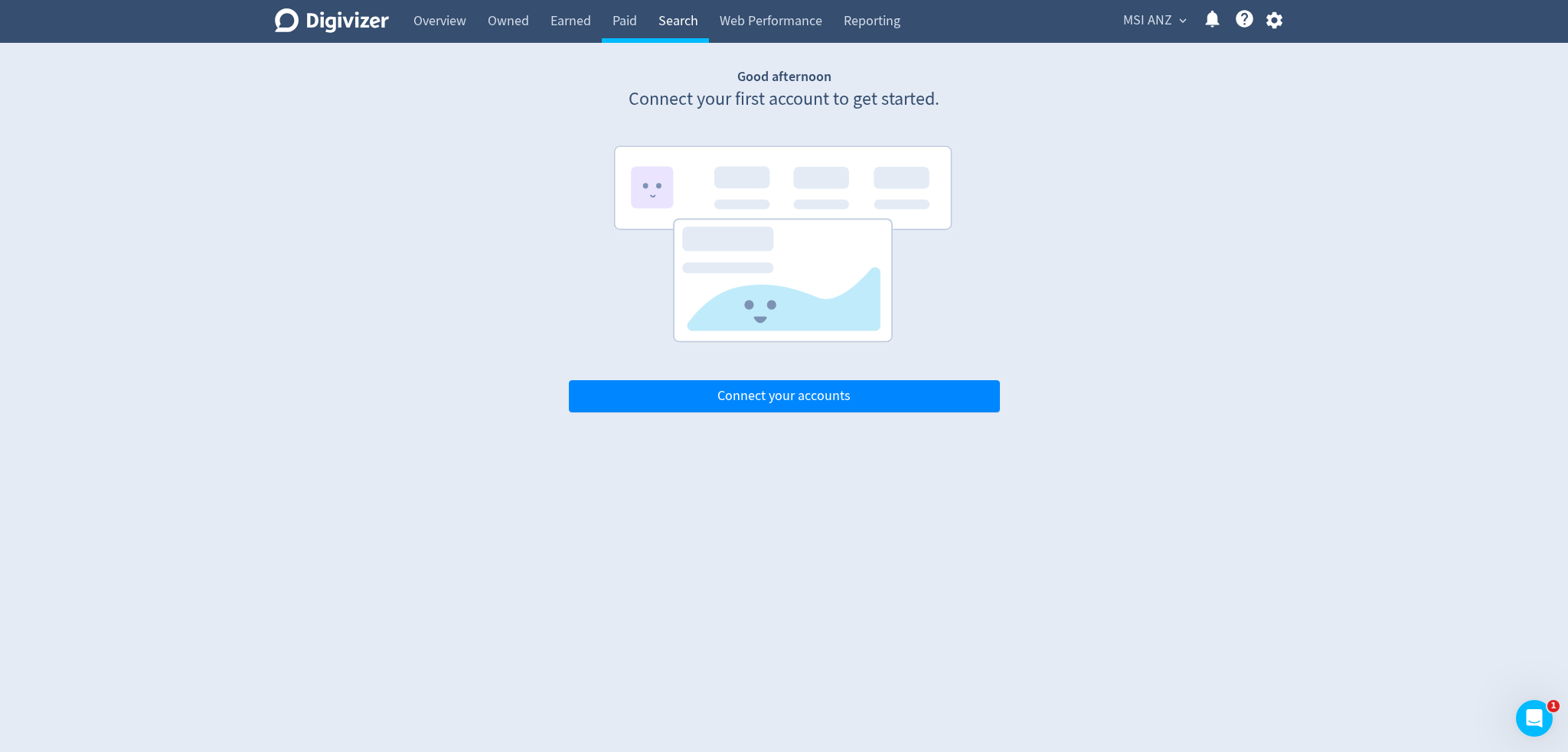
click at [691, 30] on link "Search" at bounding box center [677, 22] width 61 height 43
click at [761, 29] on link "Web Performance" at bounding box center [771, 22] width 124 height 43
click at [701, 30] on link "Search" at bounding box center [677, 22] width 61 height 43
click at [631, 26] on link "Paid" at bounding box center [625, 22] width 46 height 43
click at [711, 23] on link "Web Performance" at bounding box center [771, 22] width 124 height 43
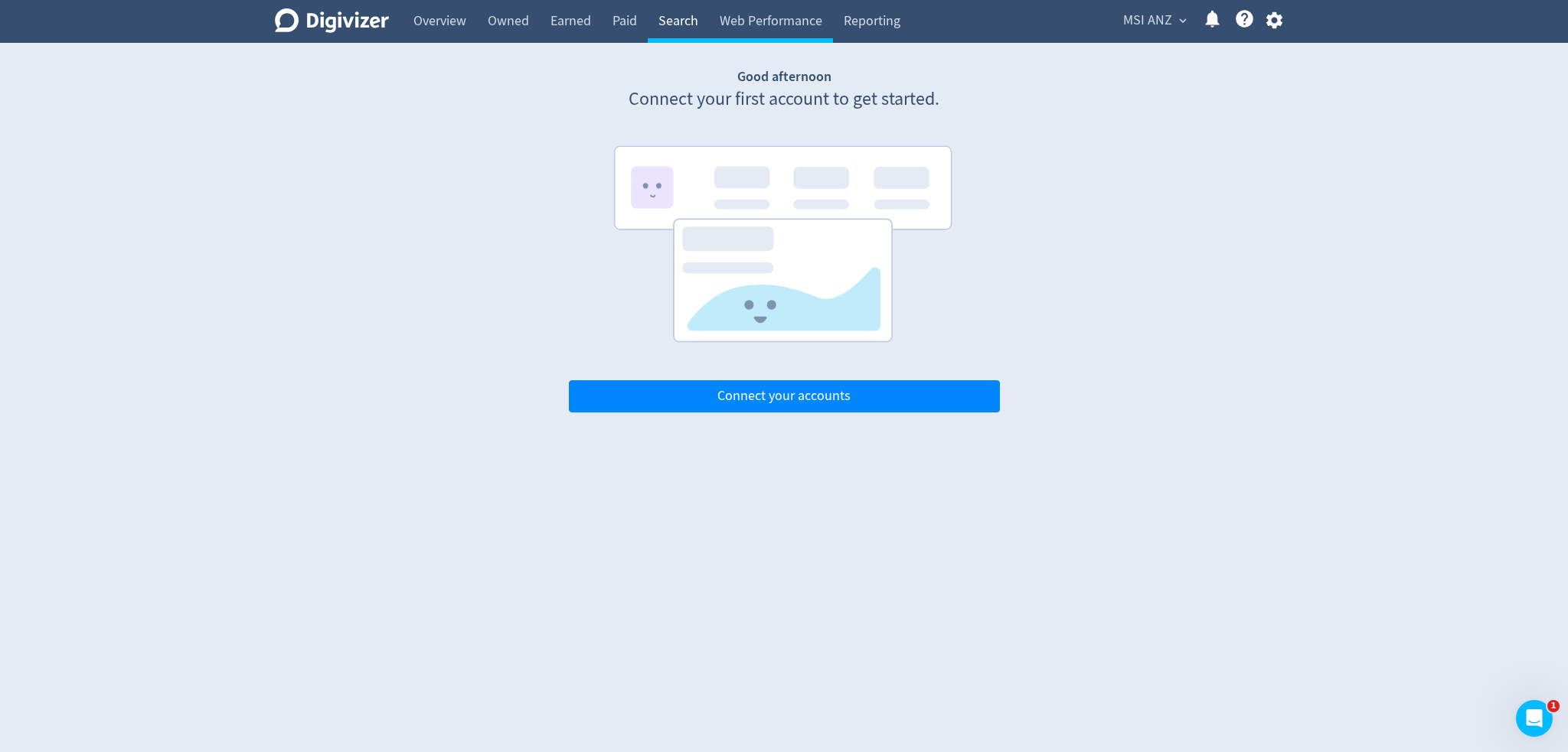
click at [668, 27] on link "Search" at bounding box center [677, 22] width 61 height 43
click at [631, 31] on link "Paid" at bounding box center [625, 22] width 46 height 43
click at [688, 31] on link "Search" at bounding box center [677, 22] width 61 height 43
click at [752, 31] on link "Web Performance" at bounding box center [771, 22] width 124 height 43
click at [633, 27] on link "Paid" at bounding box center [625, 22] width 46 height 43
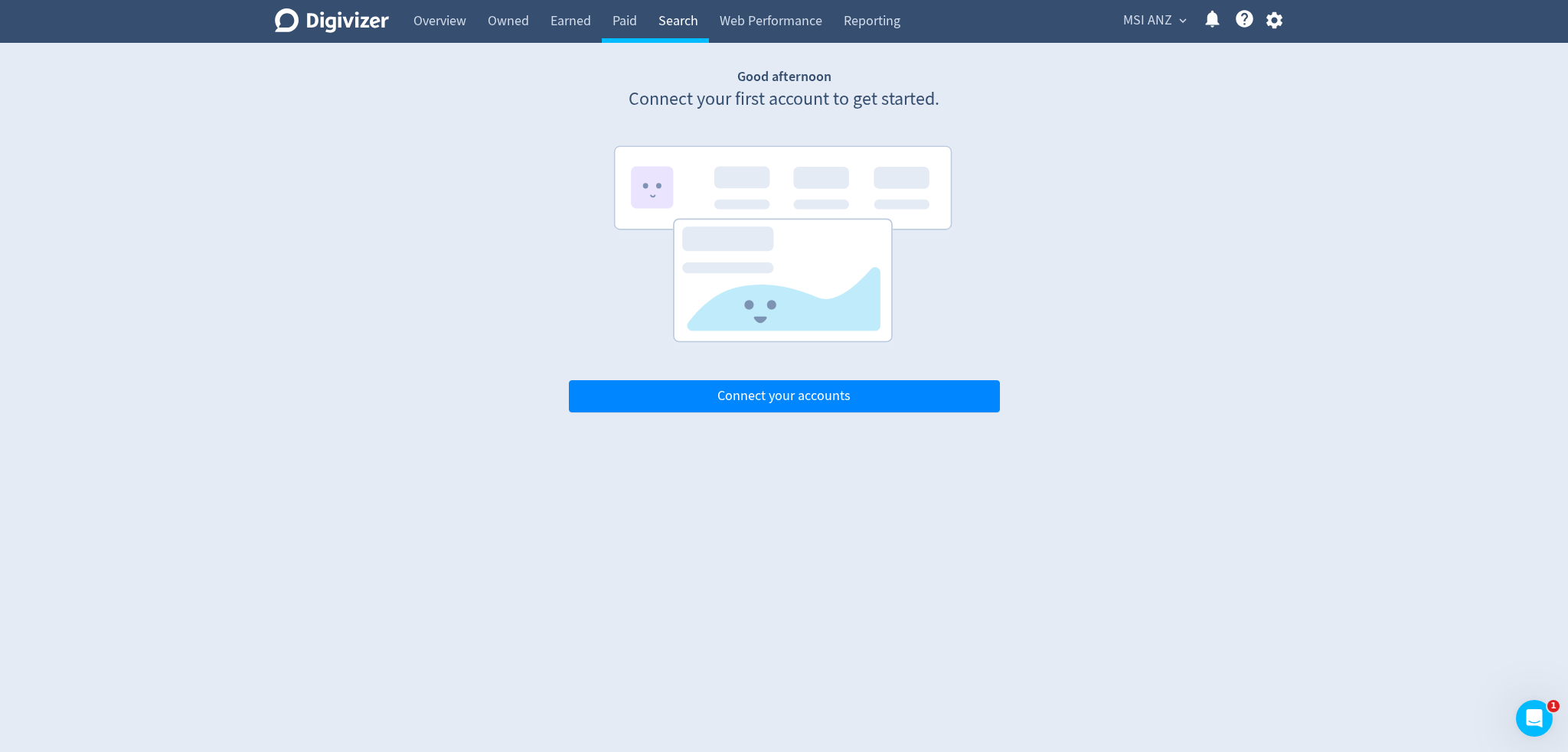
click at [672, 33] on link "Search" at bounding box center [677, 22] width 61 height 43
click at [754, 32] on link "Web Performance" at bounding box center [771, 22] width 124 height 43
drag, startPoint x: 689, startPoint y: 30, endPoint x: 643, endPoint y: 30, distance: 46.0
click at [688, 30] on link "Search" at bounding box center [677, 22] width 61 height 43
click at [633, 30] on link "Paid" at bounding box center [625, 22] width 46 height 43
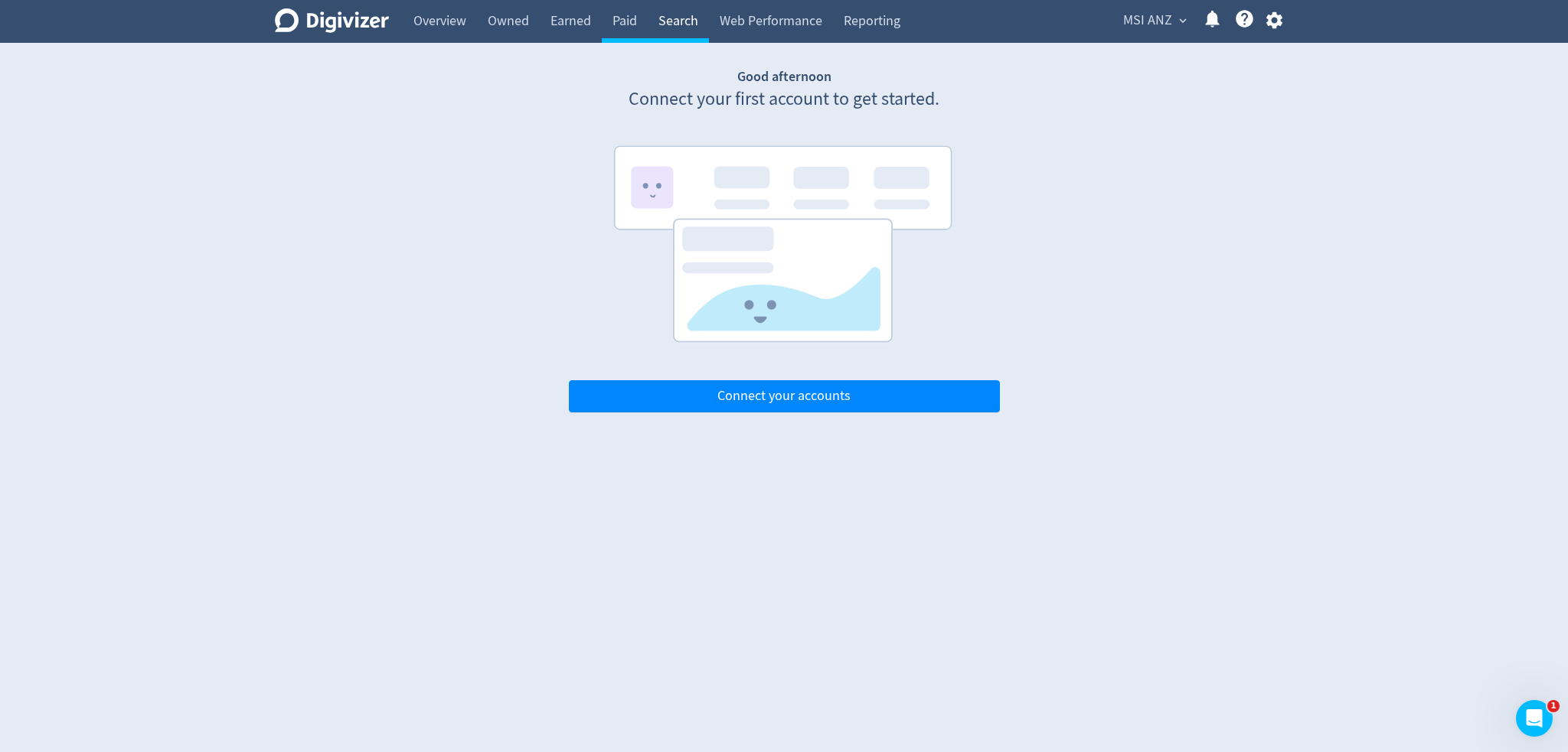
click at [665, 21] on link "Search" at bounding box center [677, 22] width 61 height 43
click at [612, 27] on link "Paid" at bounding box center [625, 22] width 46 height 43
click at [751, 33] on link "Web Performance" at bounding box center [771, 22] width 124 height 43
click at [630, 34] on link "Paid" at bounding box center [625, 22] width 46 height 43
click at [500, 27] on link "Owned" at bounding box center [507, 22] width 63 height 43
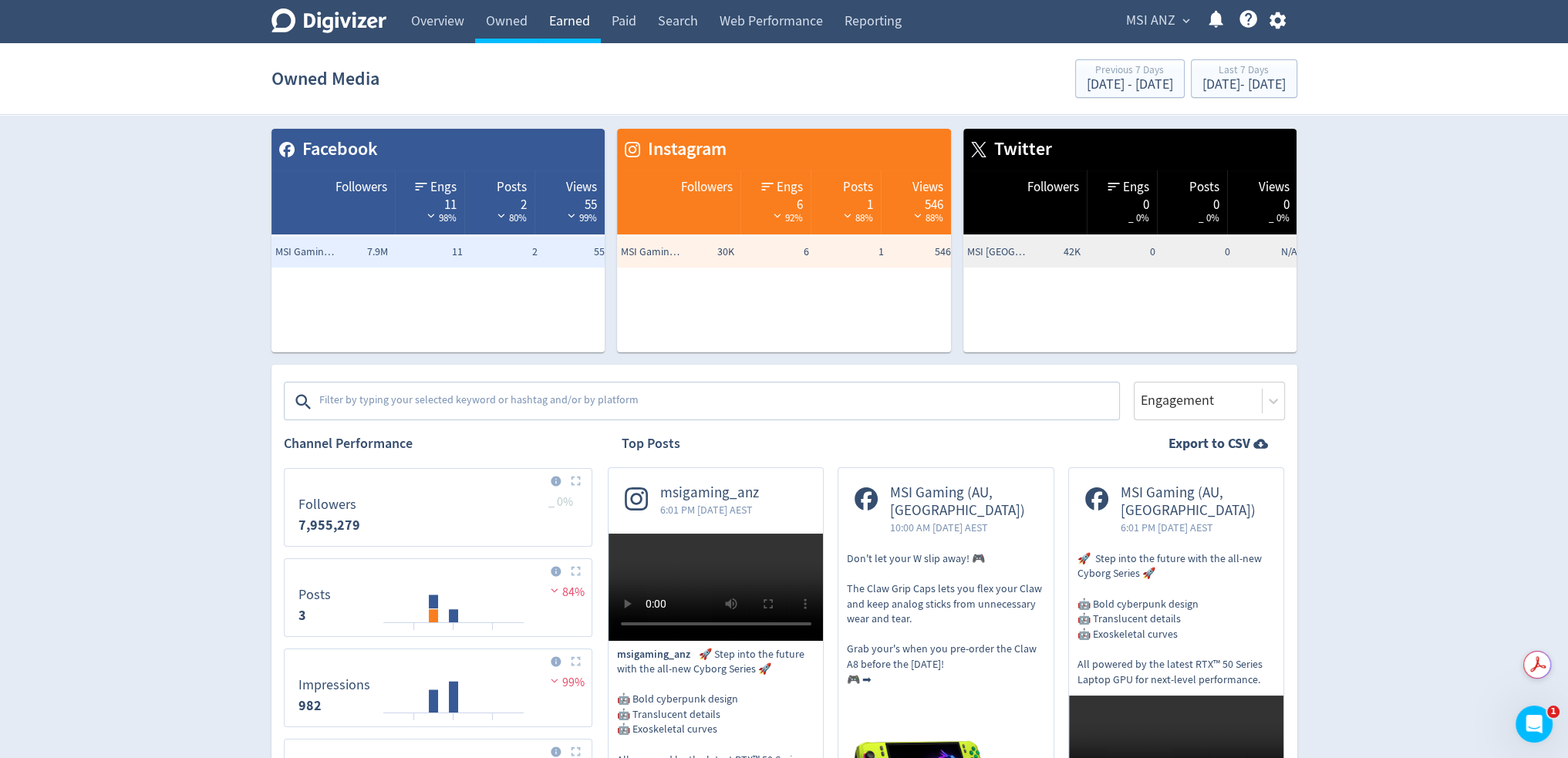
click at [571, 29] on link "Earned" at bounding box center [570, 22] width 62 height 43
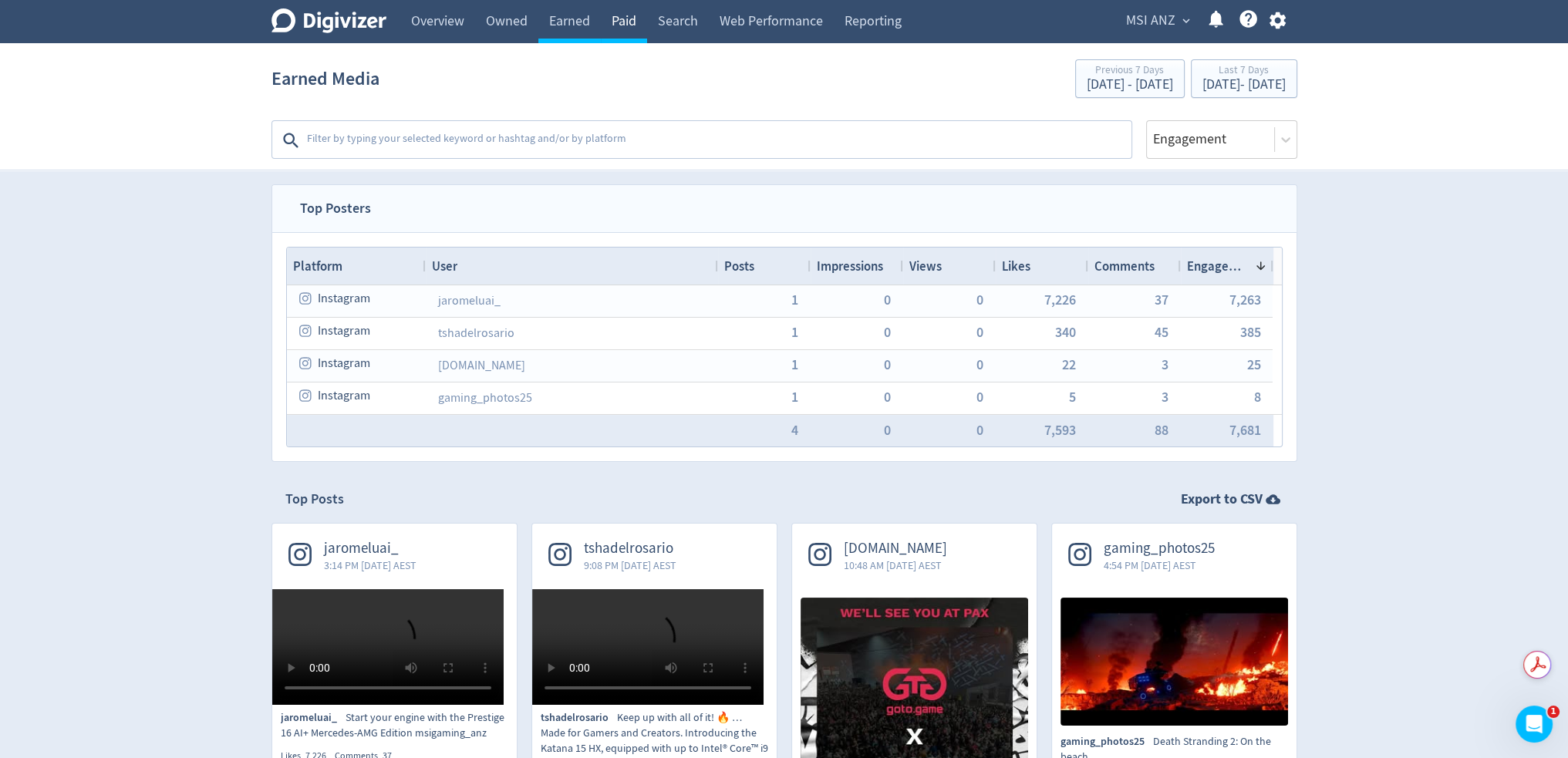
click at [619, 20] on link "Paid" at bounding box center [624, 22] width 46 height 43
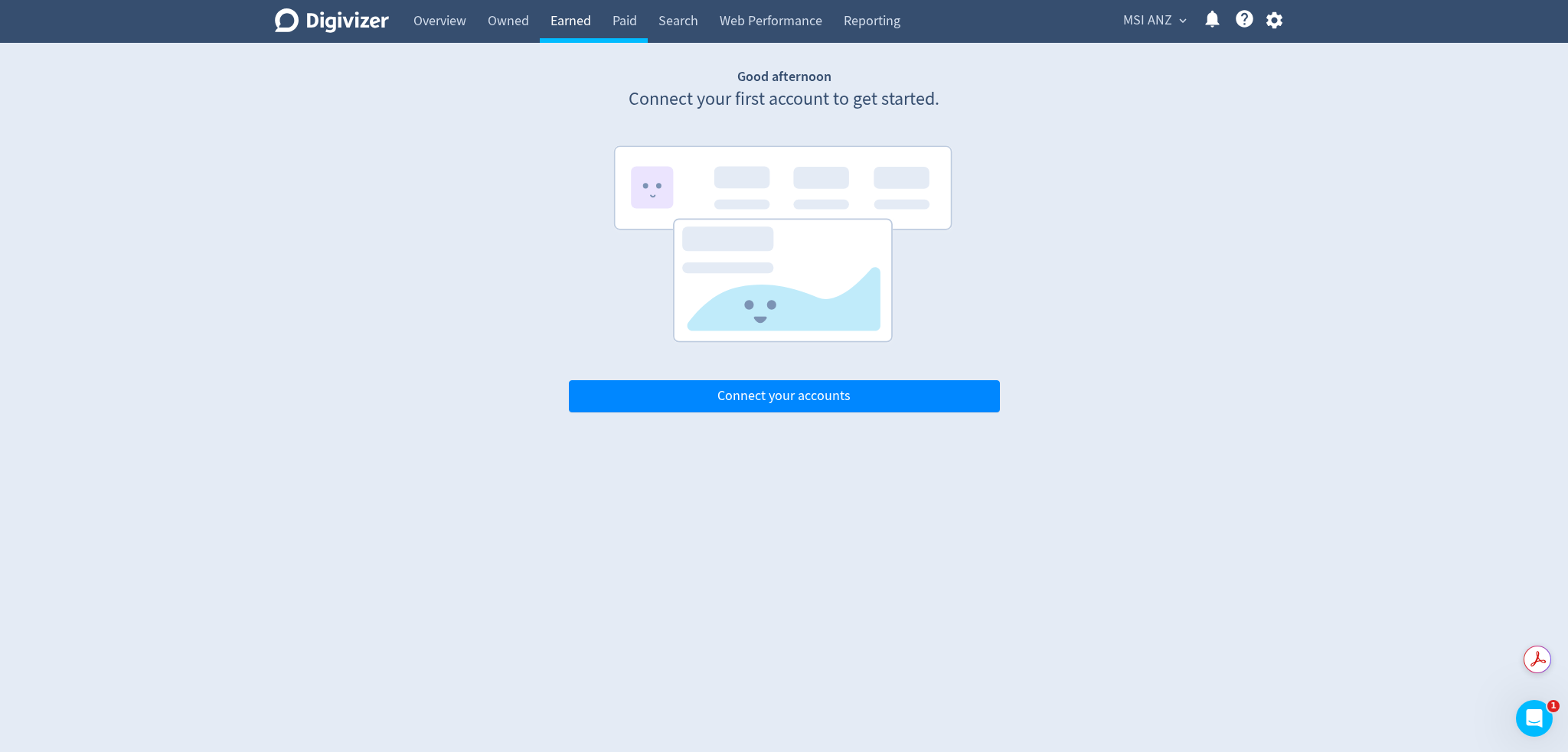
click at [554, 18] on link "Earned" at bounding box center [570, 22] width 62 height 43
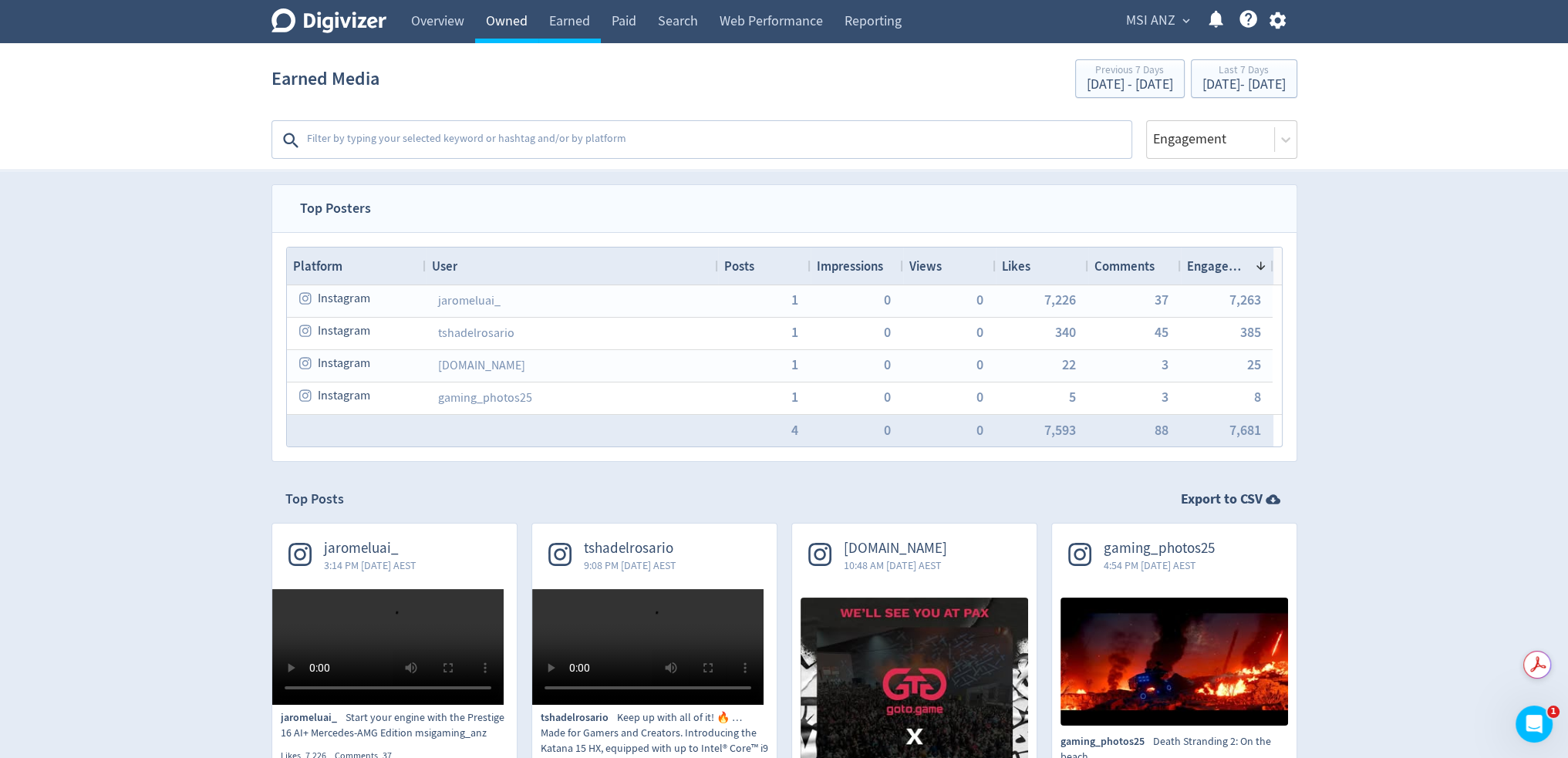
click at [499, 19] on link "Owned" at bounding box center [507, 22] width 63 height 43
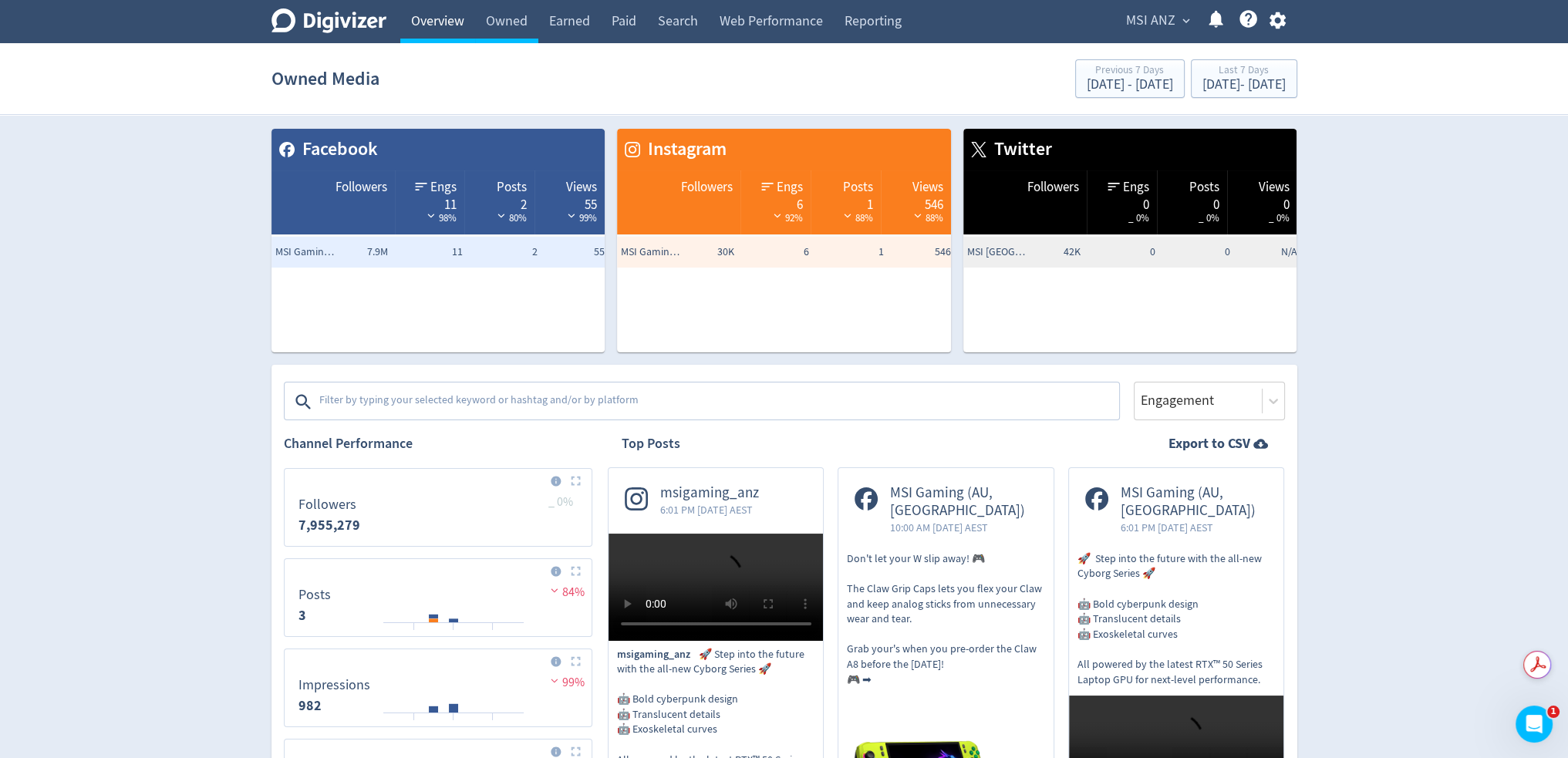
click at [444, 22] on link "Overview" at bounding box center [438, 22] width 75 height 43
